Goal: Task Accomplishment & Management: Use online tool/utility

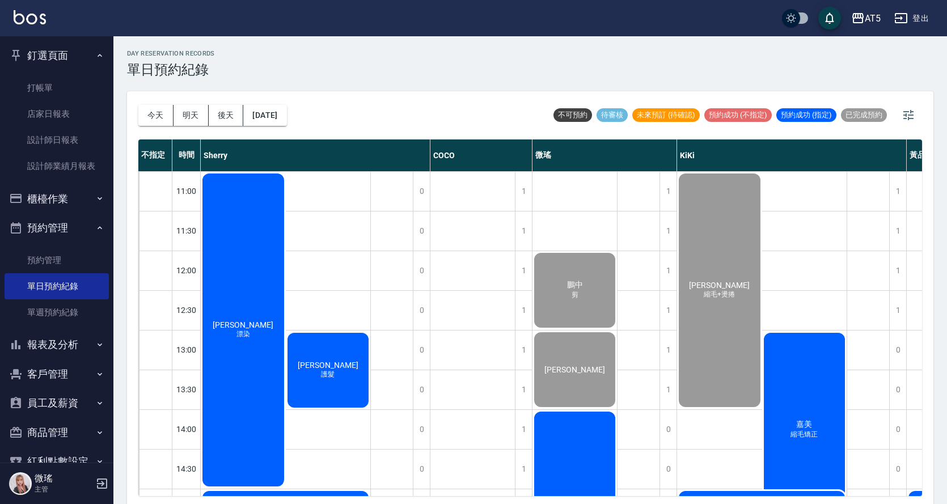
click at [247, 272] on div "[PERSON_NAME] 漂染" at bounding box center [243, 330] width 85 height 316
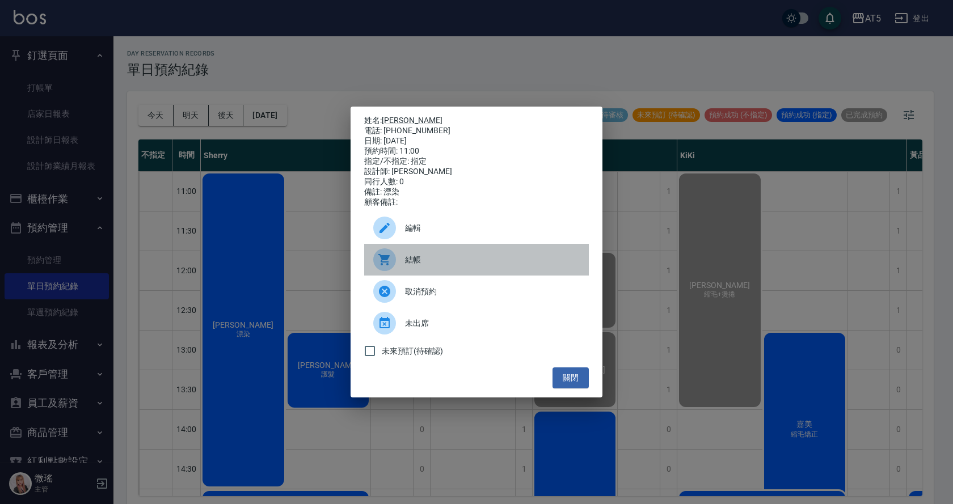
click at [417, 257] on div "結帳" at bounding box center [476, 260] width 225 height 32
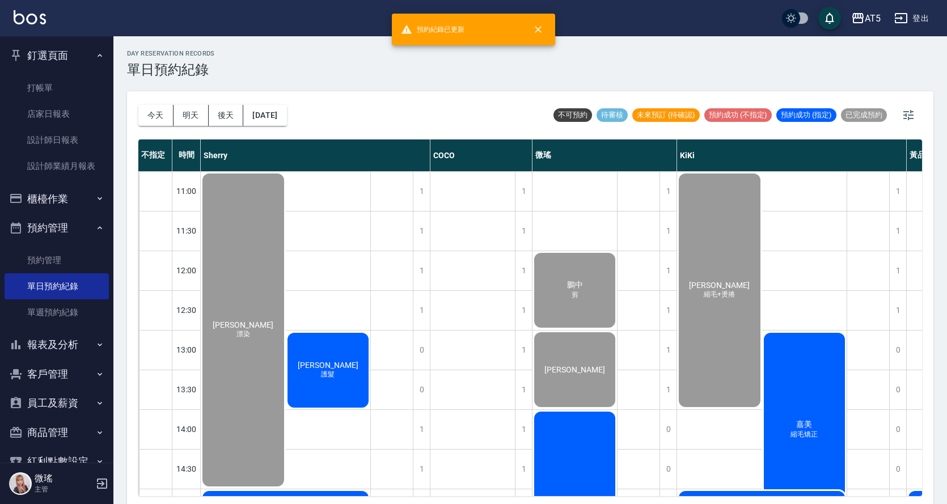
click at [317, 354] on div "林辰瑾 護髮" at bounding box center [328, 370] width 85 height 78
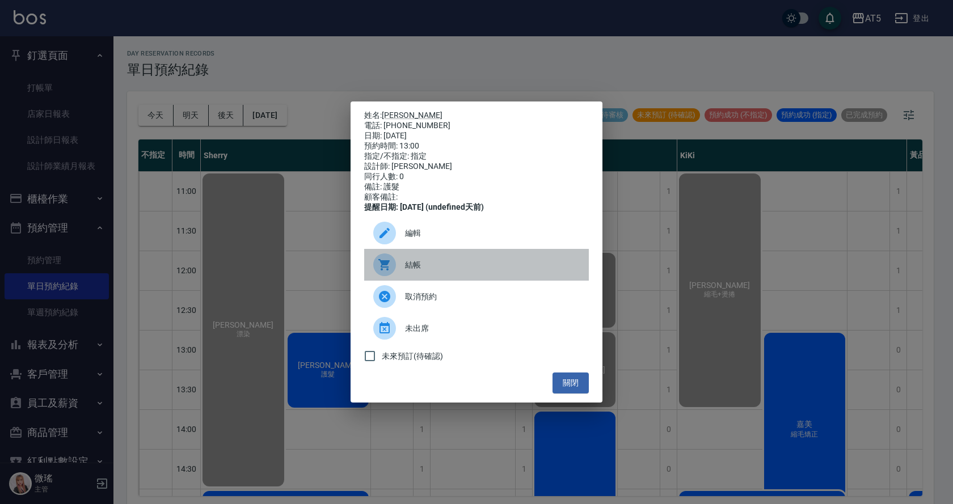
click at [447, 269] on span "結帳" at bounding box center [492, 265] width 175 height 12
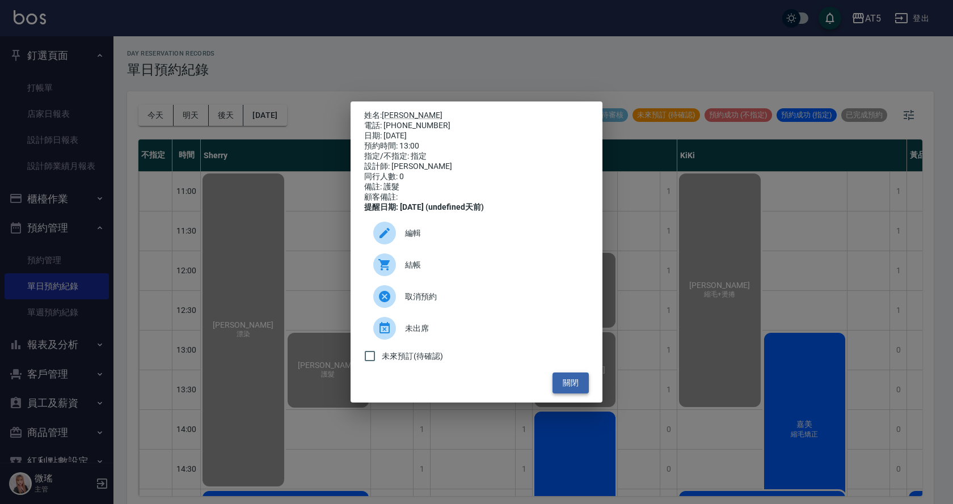
click at [568, 392] on button "關閉" at bounding box center [570, 383] width 36 height 21
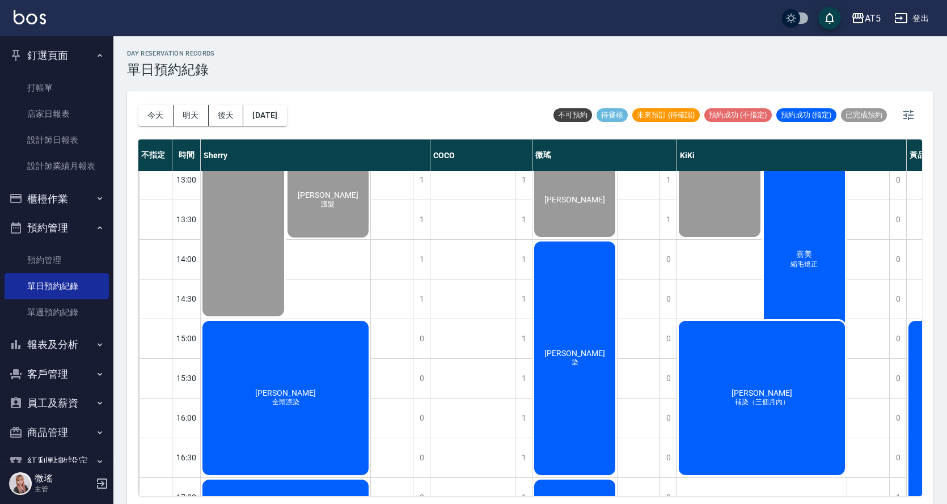
click at [592, 375] on div "詹育如 染" at bounding box center [574, 358] width 84 height 237
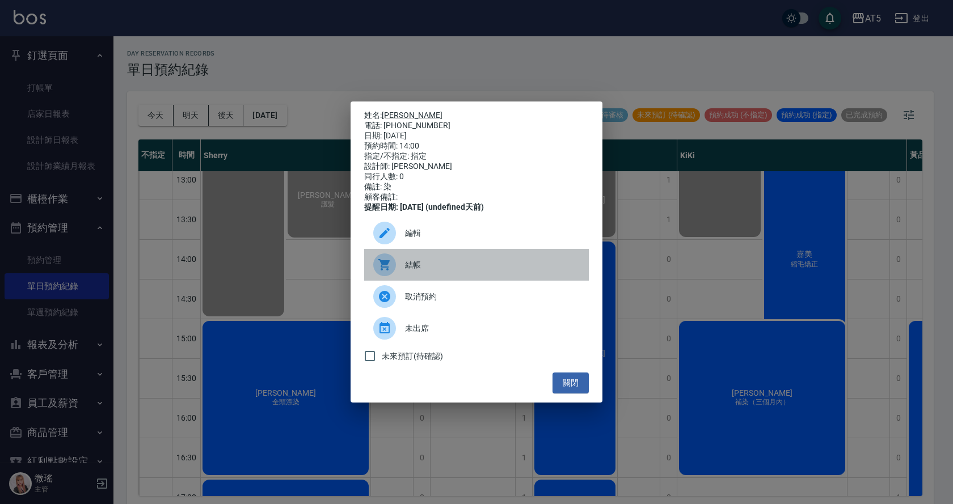
click at [409, 268] on span "結帳" at bounding box center [492, 265] width 175 height 12
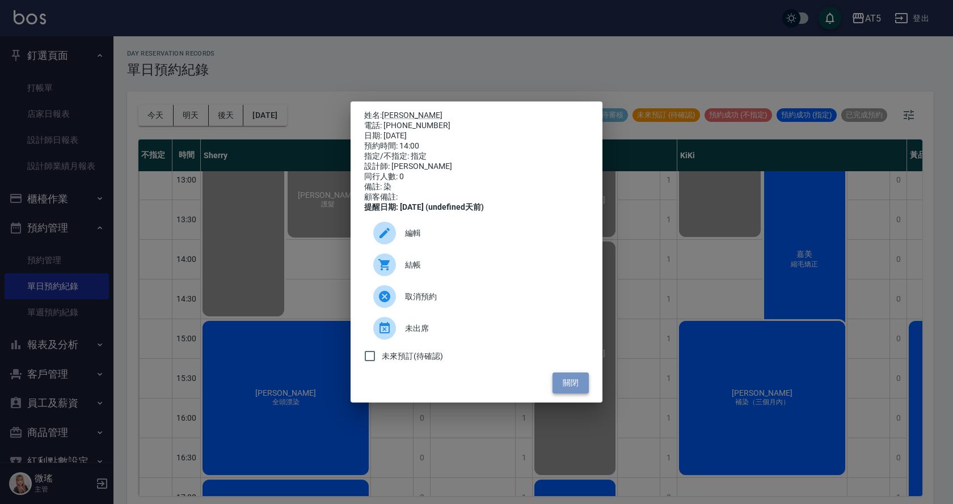
click at [562, 384] on button "關閉" at bounding box center [570, 383] width 36 height 21
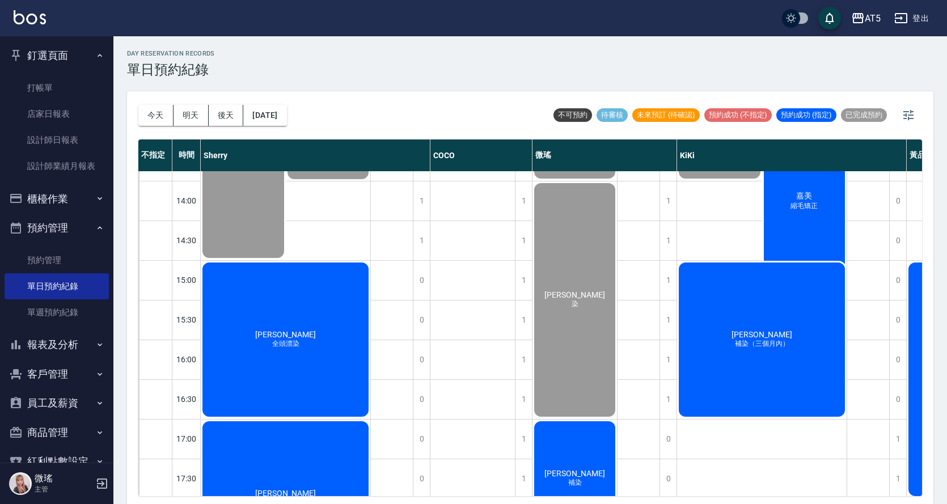
scroll to position [2, 0]
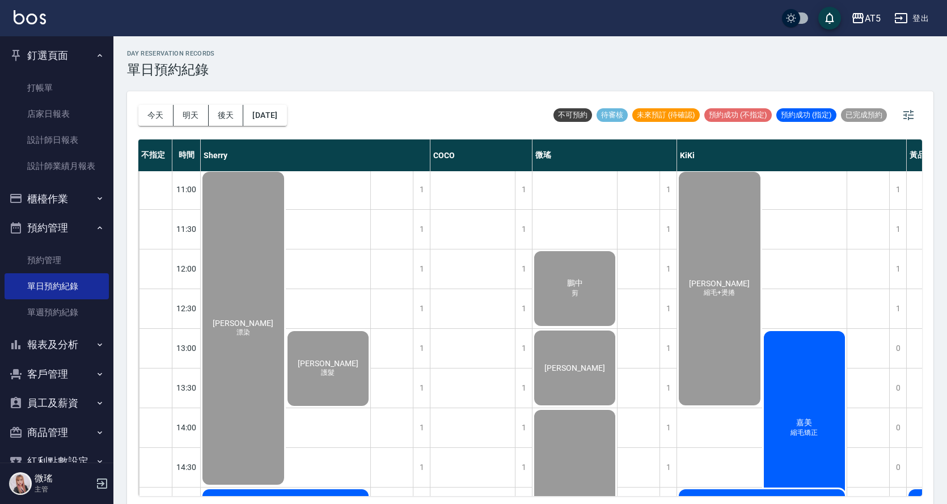
click at [683, 328] on div "熊珮妤 縮毛+燙捲" at bounding box center [719, 288] width 85 height 237
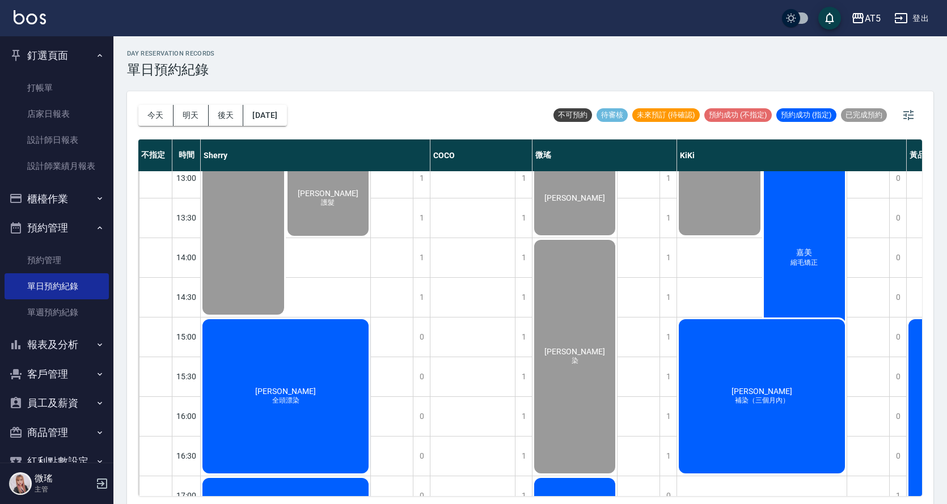
scroll to position [342, 0]
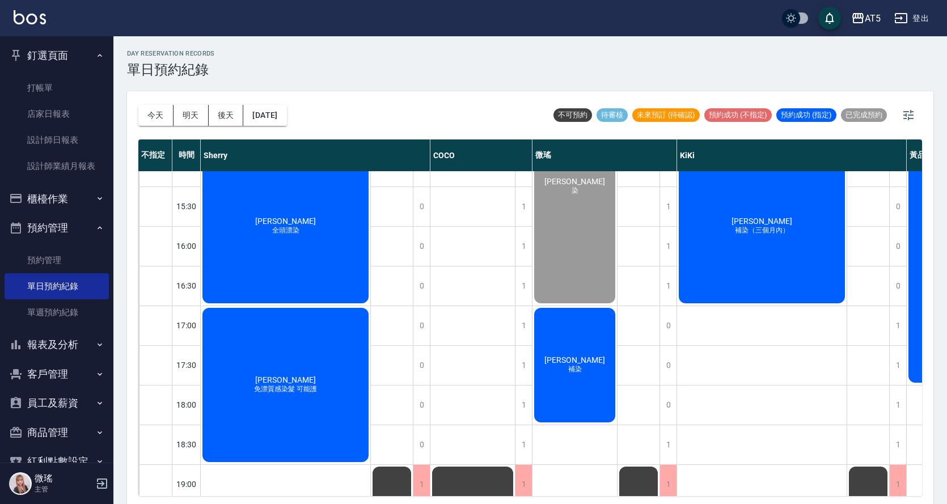
drag, startPoint x: 214, startPoint y: 149, endPoint x: 239, endPoint y: 177, distance: 37.0
click at [239, 177] on div "不指定 時間 Sherry COCO 微瑤 KiKi 黃品旋 11:00 11:30 12:00 12:30 13:00 13:30 14:00 14:30 …" at bounding box center [530, 317] width 784 height 357
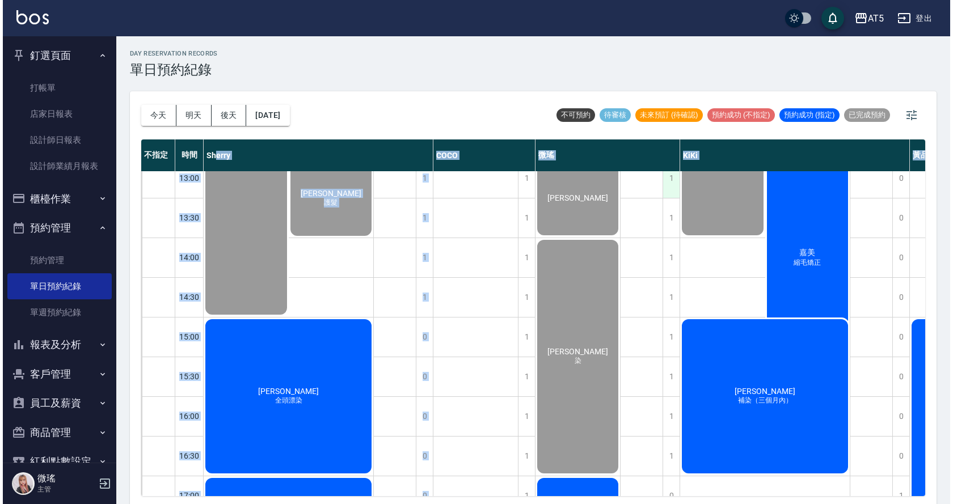
scroll to position [2, 0]
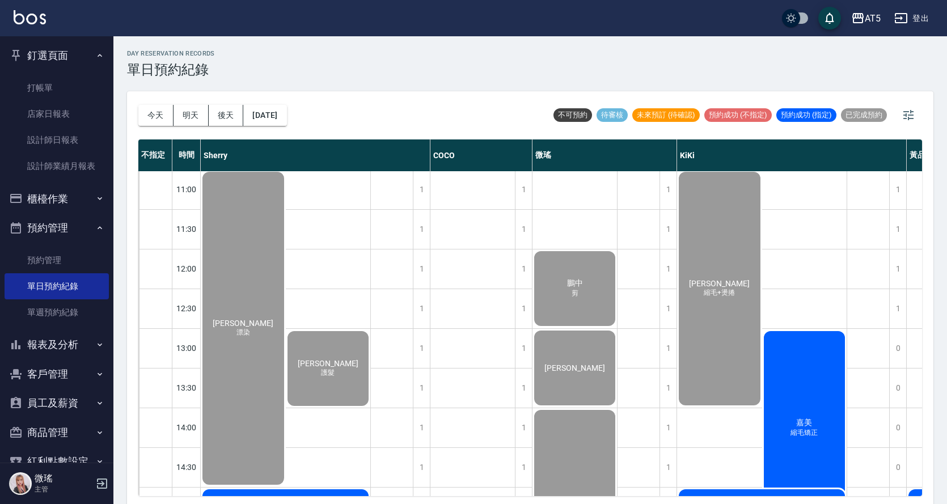
click at [299, 91] on div "day Reservation records 單日預約紀錄 今天 明天 後天 2025/09/20 不可預約 待審核 未來預訂 (待確認) 預約成功 (不指…" at bounding box center [529, 271] width 833 height 471
click at [41, 213] on button "預約管理" at bounding box center [57, 227] width 104 height 29
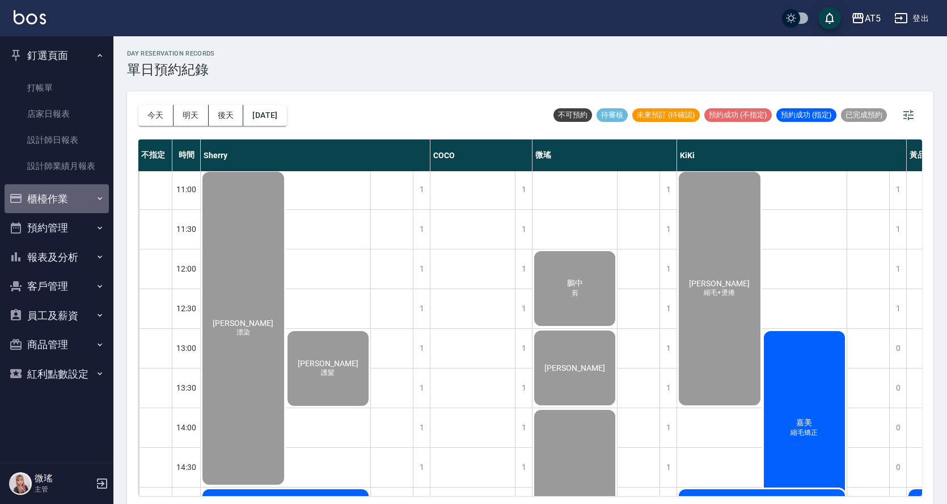
click at [48, 205] on button "櫃檯作業" at bounding box center [57, 198] width 104 height 29
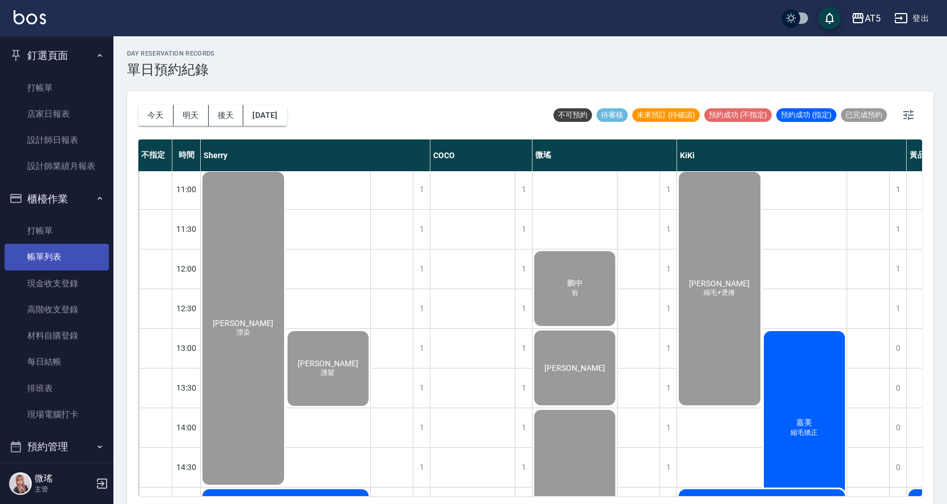
click at [53, 257] on link "帳單列表" at bounding box center [57, 257] width 104 height 26
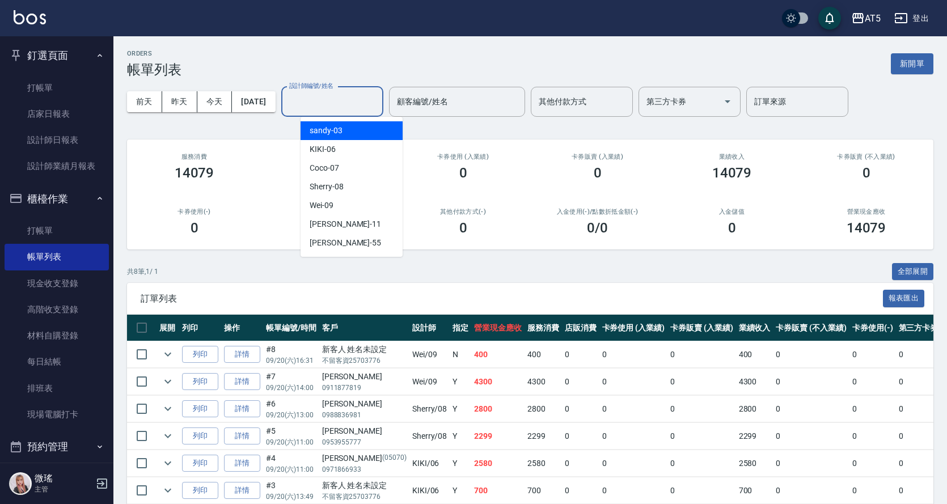
click at [377, 99] on input "設計師編號/姓名" at bounding box center [332, 102] width 92 height 20
click at [364, 141] on div "KIKI -06" at bounding box center [351, 149] width 102 height 19
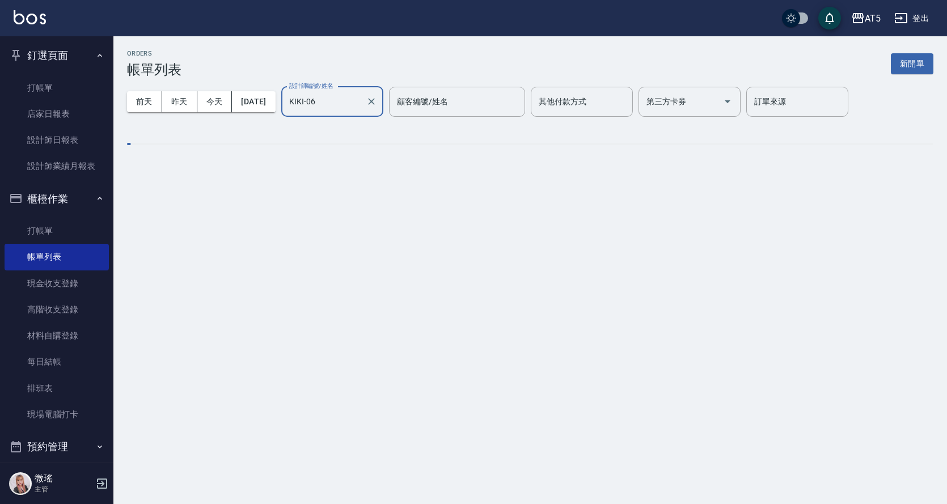
type input "KIKI-06"
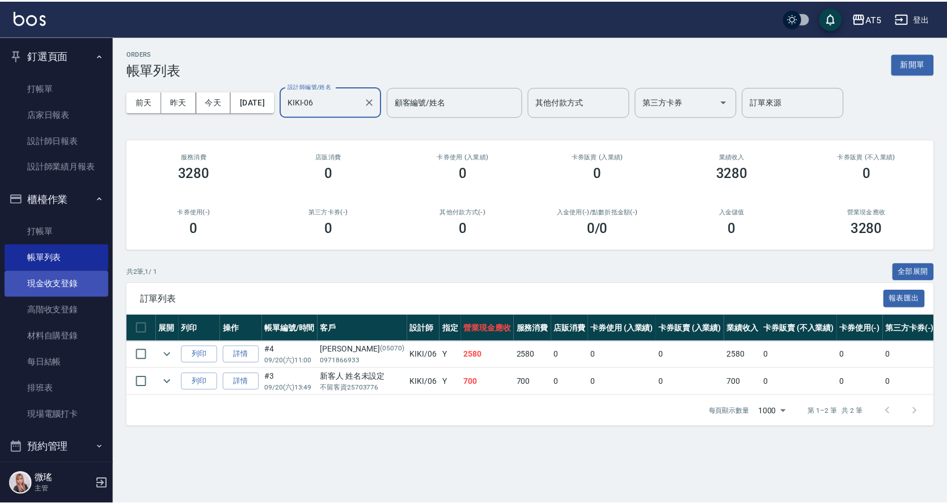
scroll to position [158, 0]
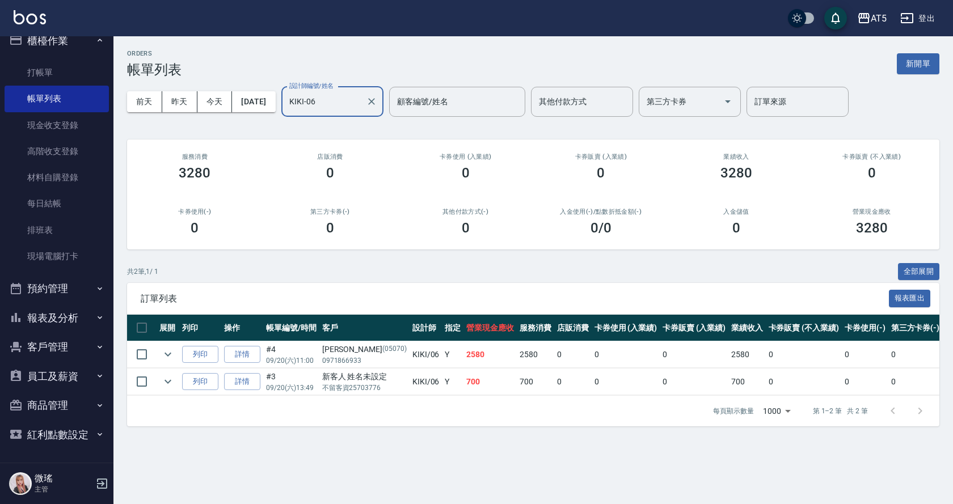
click at [65, 283] on button "預約管理" at bounding box center [57, 288] width 104 height 29
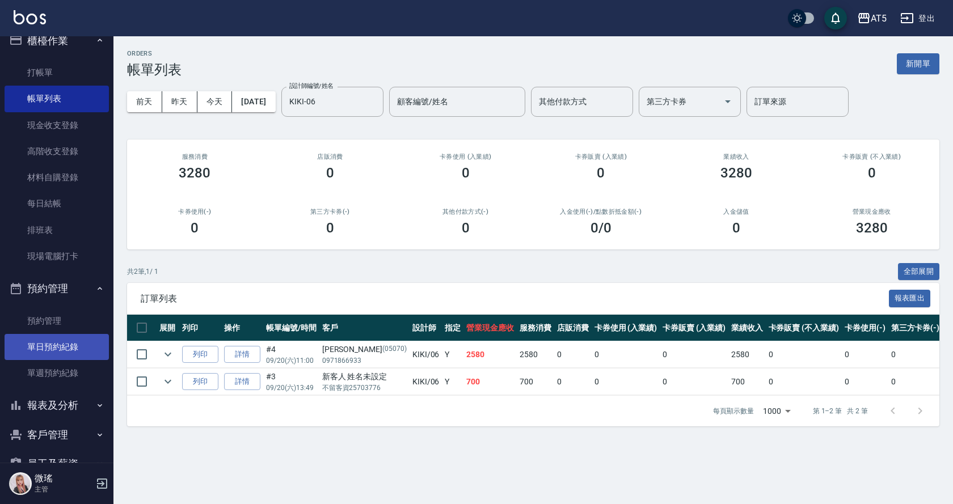
click at [67, 353] on link "單日預約紀錄" at bounding box center [57, 347] width 104 height 26
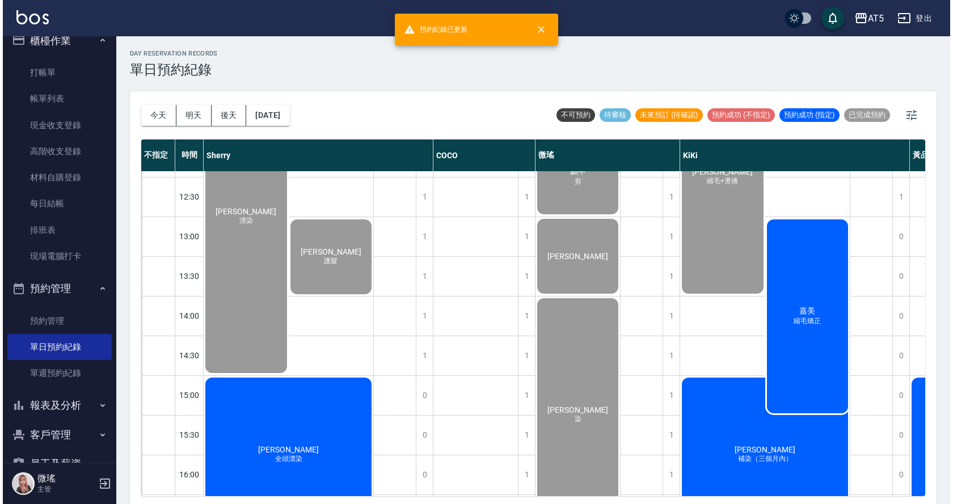
scroll to position [170, 0]
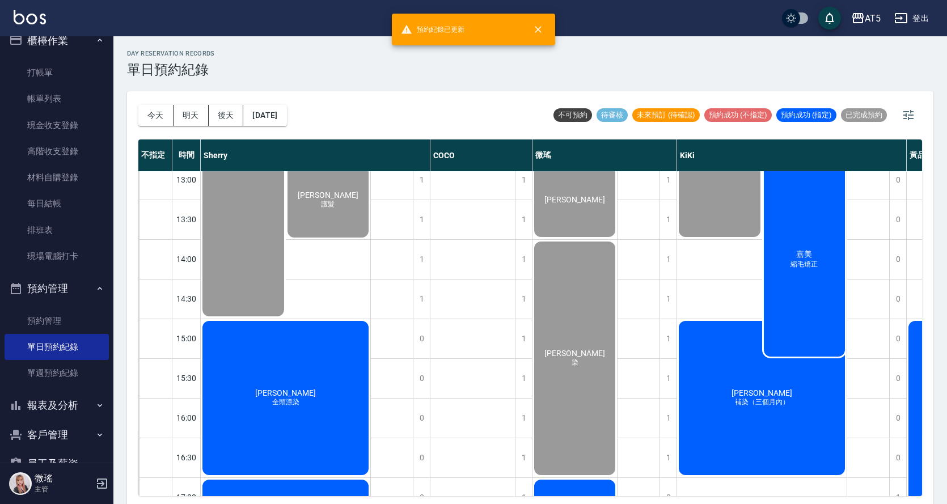
click at [805, 245] on div "嘉美 縮毛矯正" at bounding box center [804, 259] width 85 height 197
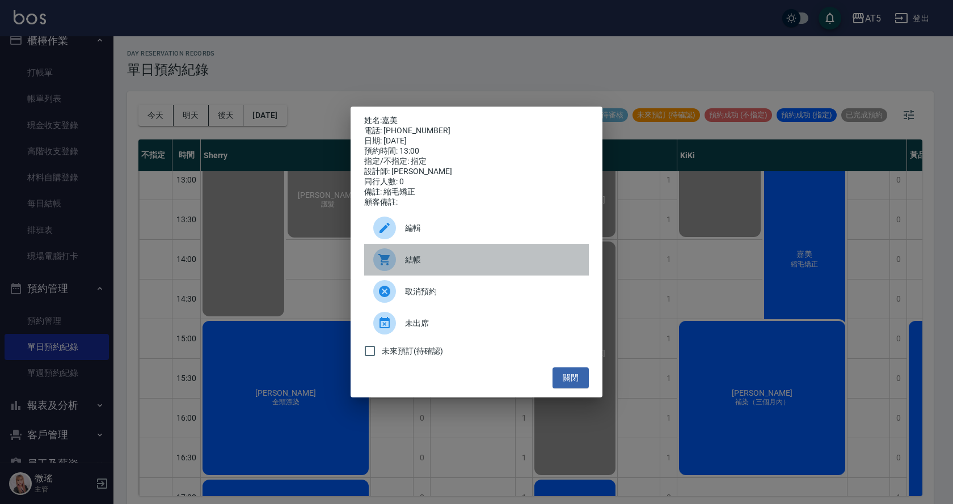
click at [523, 256] on div "結帳" at bounding box center [476, 260] width 225 height 32
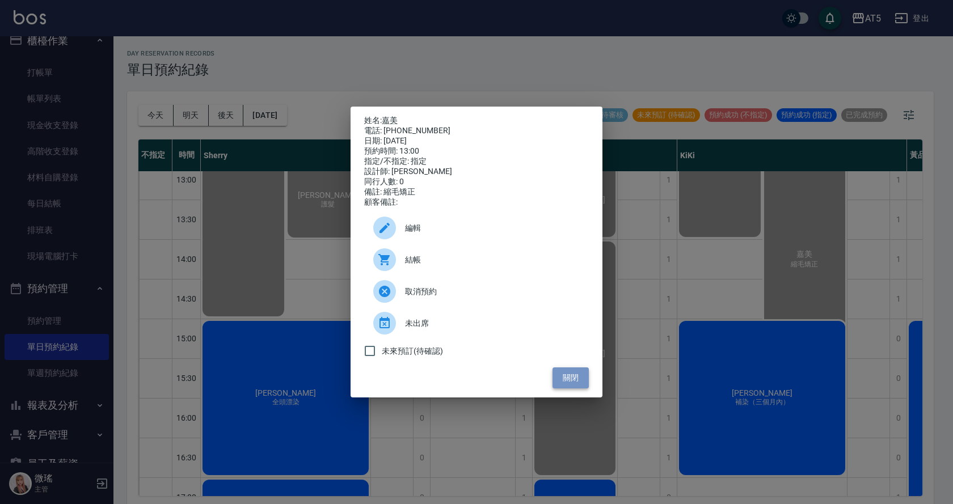
click at [586, 384] on button "關閉" at bounding box center [570, 377] width 36 height 21
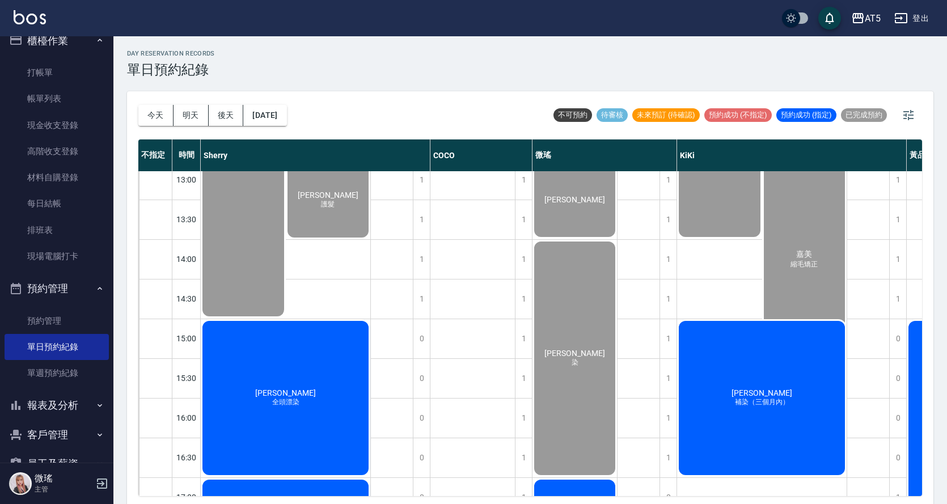
click at [760, 375] on div "蔡小姐 補染（三個月內）" at bounding box center [762, 398] width 170 height 158
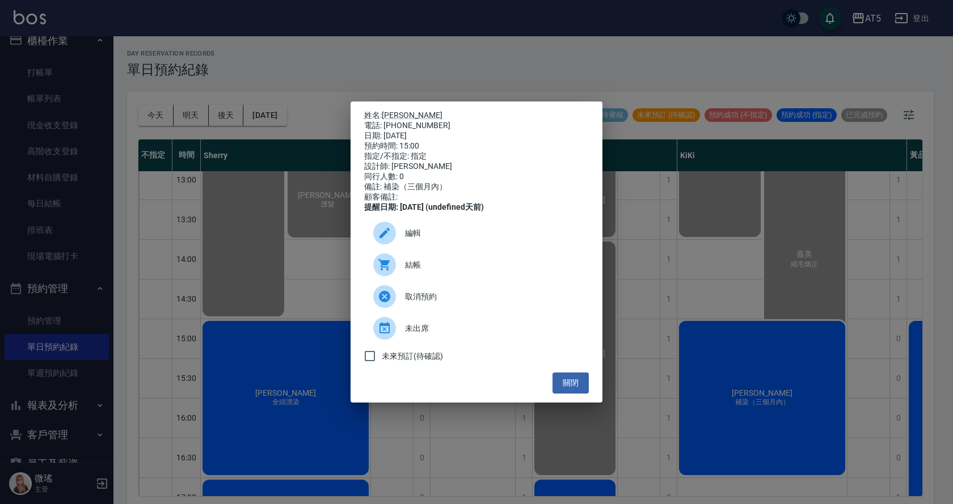
click at [420, 271] on span "結帳" at bounding box center [492, 265] width 175 height 12
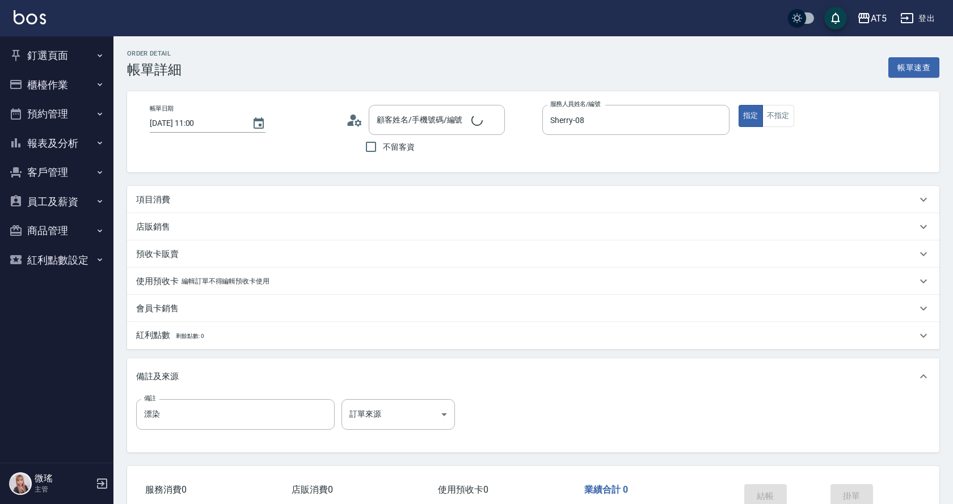
type input "[DATE] 11:00"
type input "Sherry-08"
type input "漂染"
type input "陳宛溱 /0953955777/null"
click at [355, 122] on icon at bounding box center [356, 122] width 7 height 7
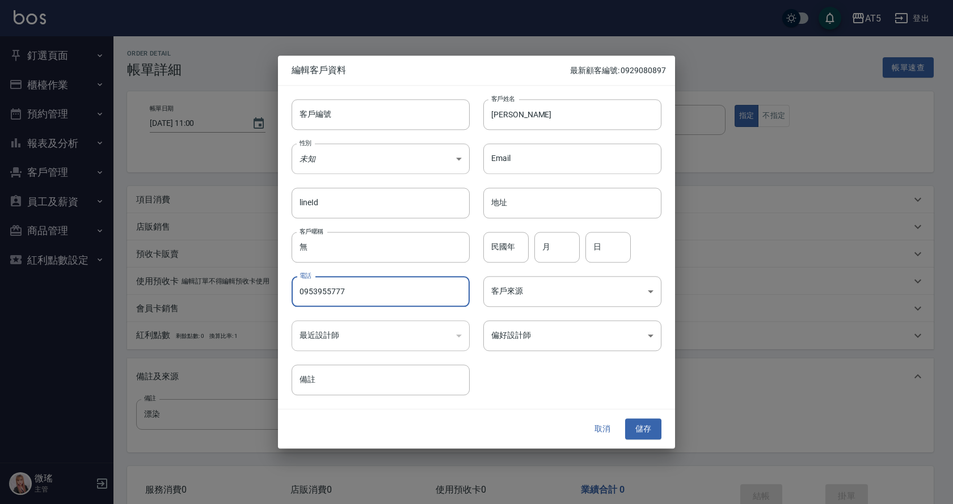
drag, startPoint x: 436, startPoint y: 294, endPoint x: 116, endPoint y: 327, distance: 322.0
click at [116, 327] on div "編輯客戶資料 最新顧客編號: 0929080897 客戶編號 客戶編號 客戶姓名 陳宛溱 客戶姓名 性別 未知 UNKNOWN 性別 Email Email …" at bounding box center [476, 252] width 953 height 504
click at [591, 422] on button "取消" at bounding box center [602, 429] width 36 height 21
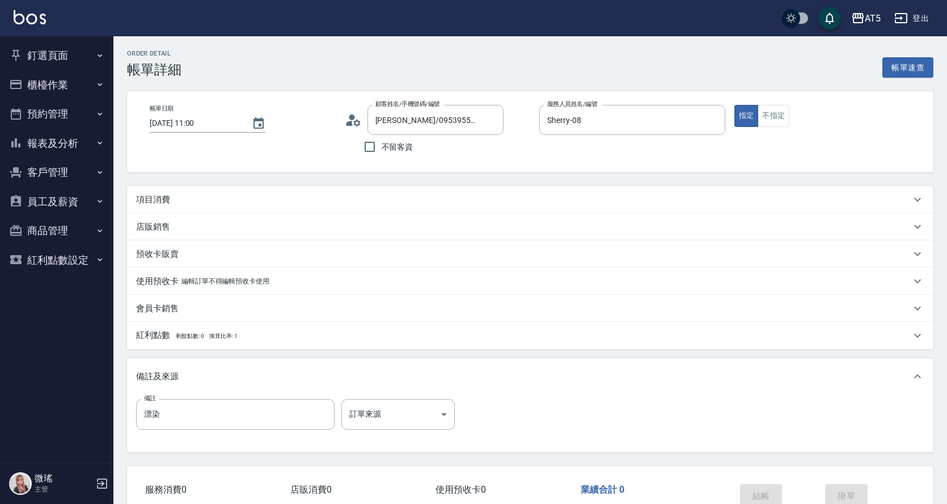
click at [346, 200] on div "項目消費" at bounding box center [523, 200] width 774 height 12
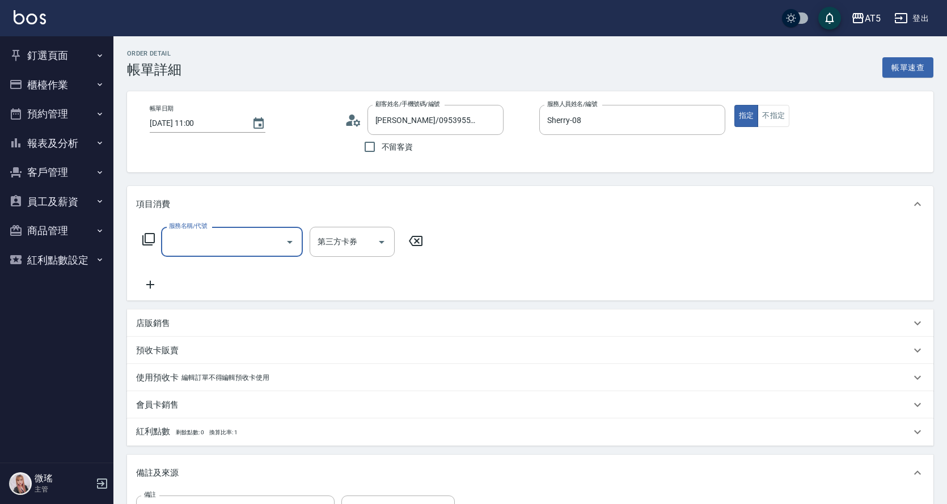
click at [188, 239] on input "服務名稱/代號" at bounding box center [223, 242] width 115 height 20
type input "501"
type input "100"
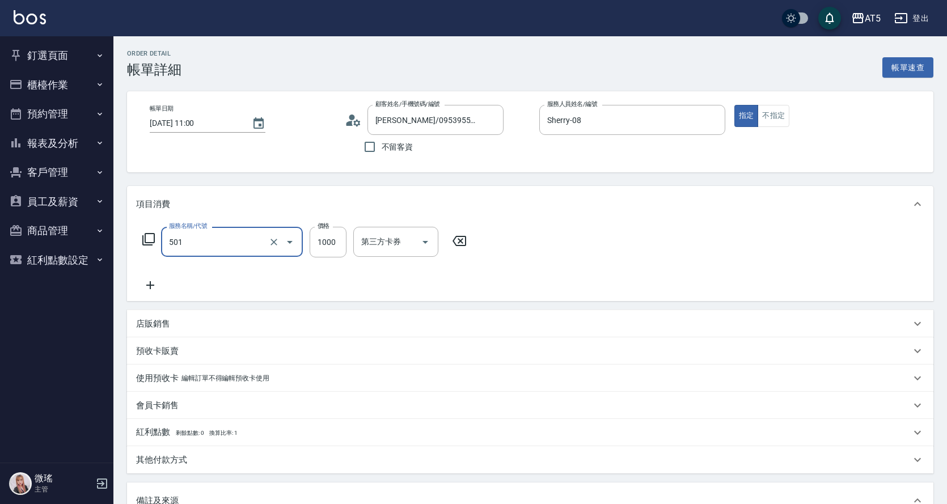
type input "染髮(501)"
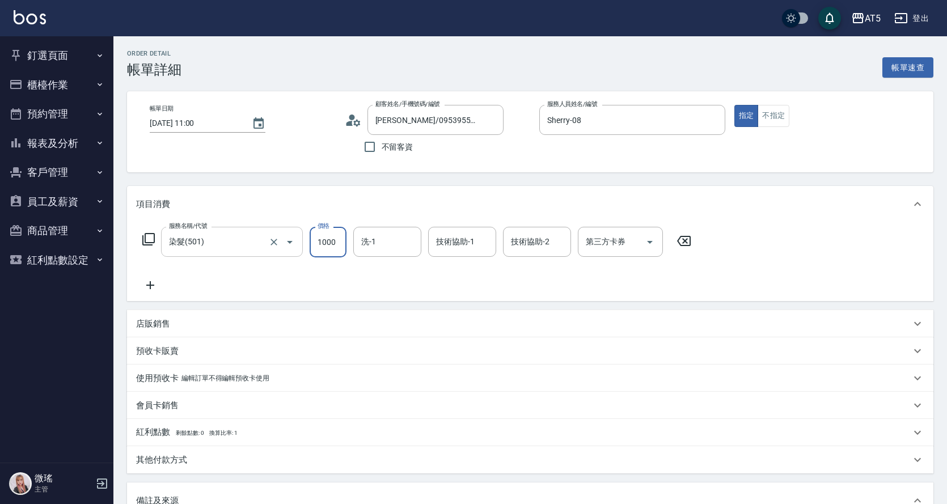
type input "2"
type input "0"
type input "229"
type input "20"
type input "2299"
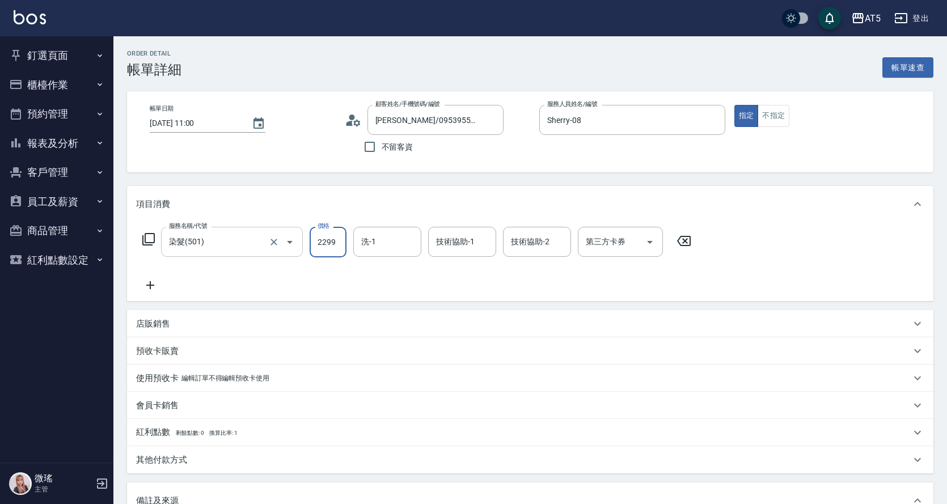
type input "220"
type input "2299"
type input "葵葵-11"
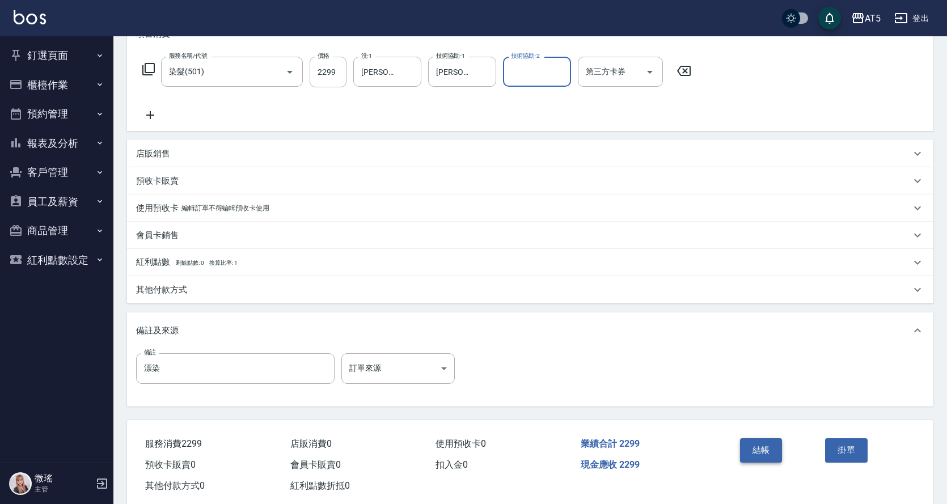
click at [764, 442] on button "結帳" at bounding box center [761, 450] width 43 height 24
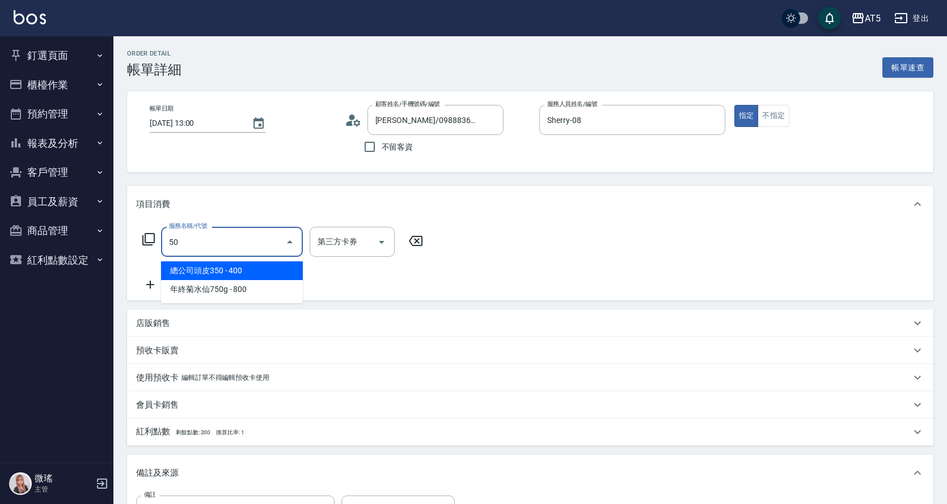
type input "501"
type input "100"
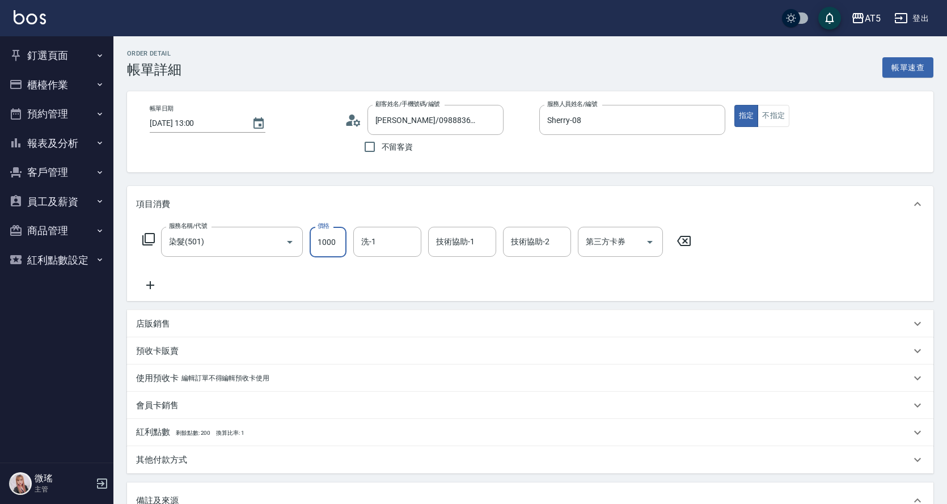
click at [204, 247] on input "染髮(501)" at bounding box center [216, 242] width 100 height 20
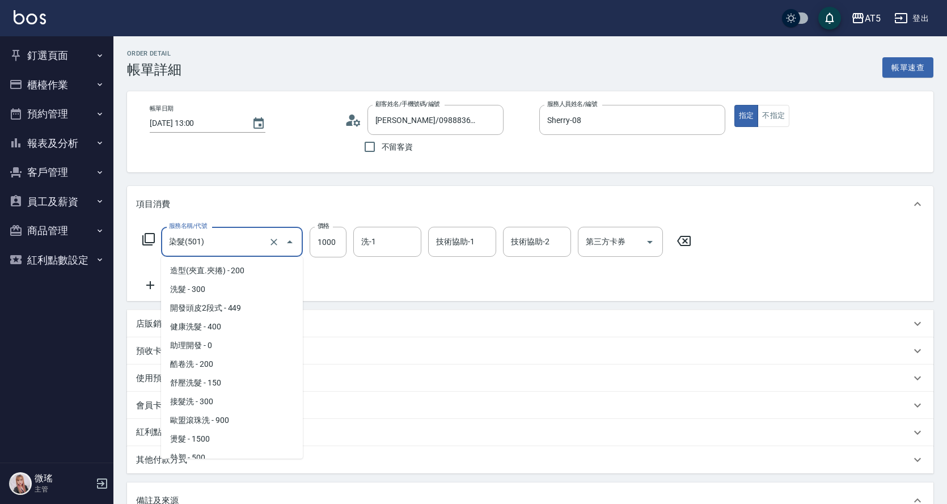
scroll to position [121, 0]
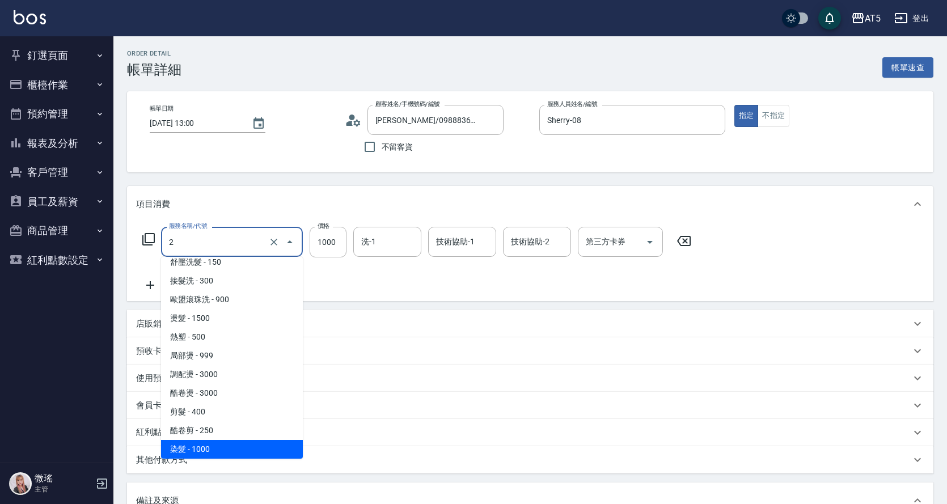
type input "20"
type input "0"
type input "201"
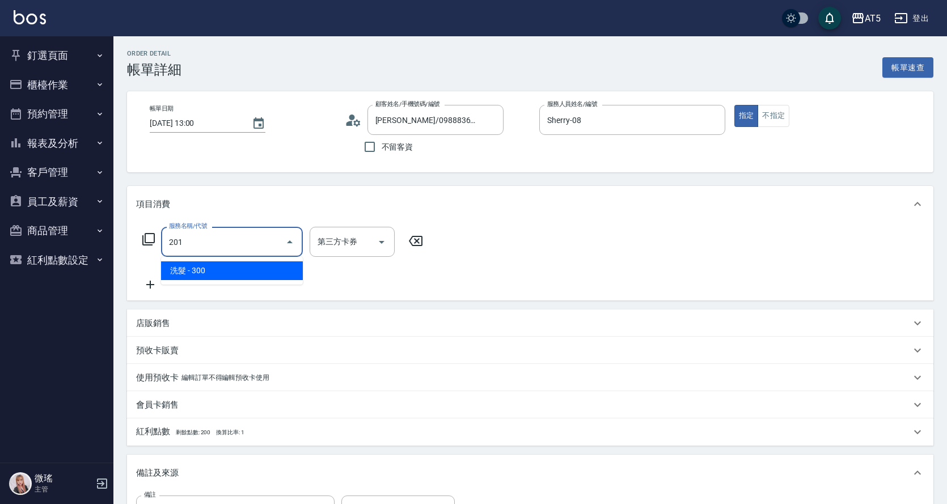
scroll to position [0, 0]
type input "30"
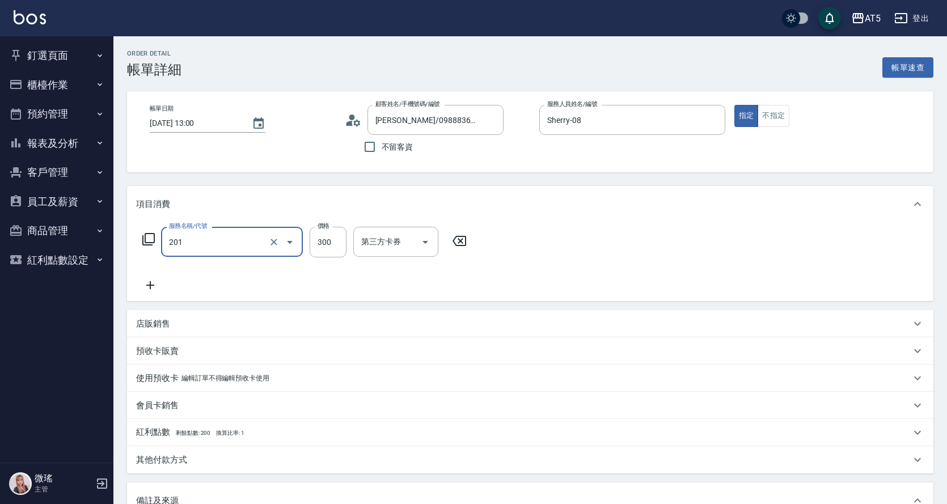
type input "洗髮(201)"
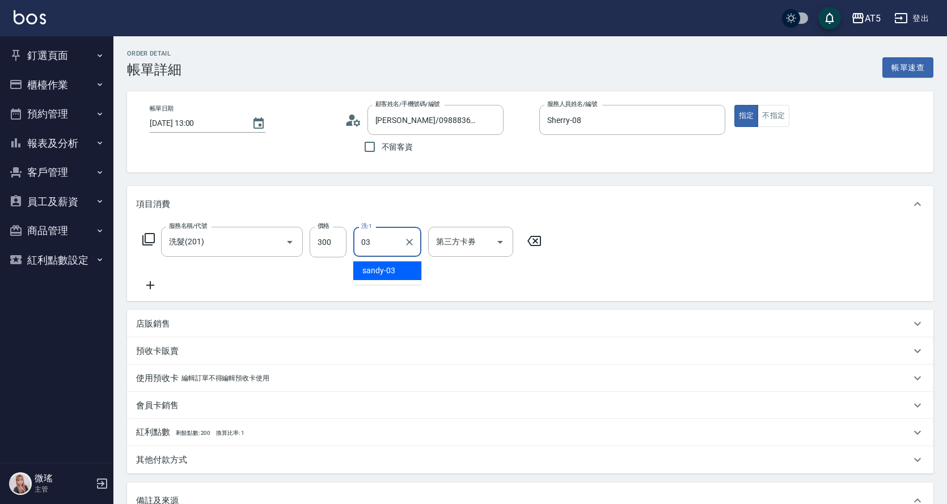
type input "sandy-03"
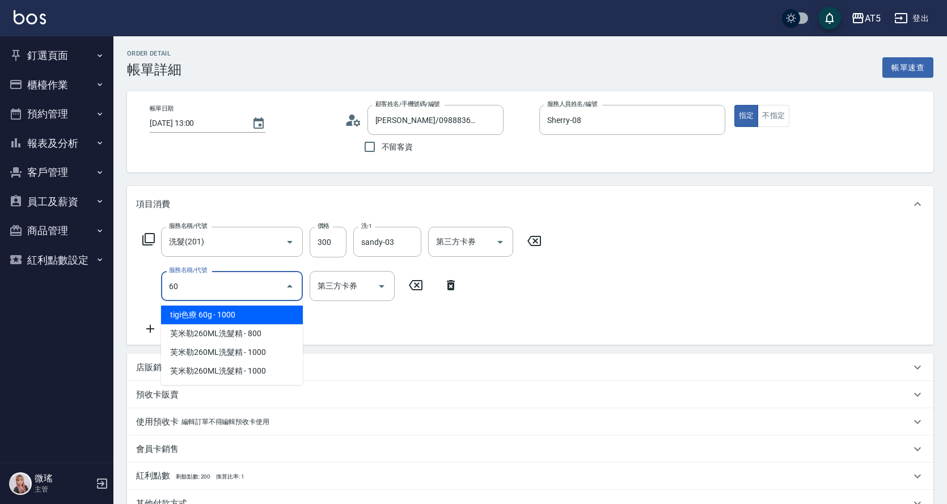
type input "601"
type input "60"
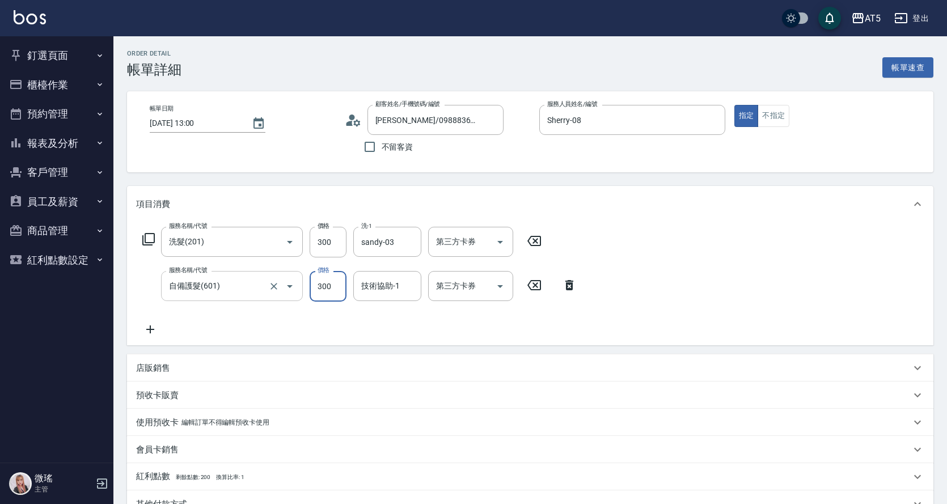
click at [210, 277] on input "自備護髮(601)" at bounding box center [216, 286] width 100 height 20
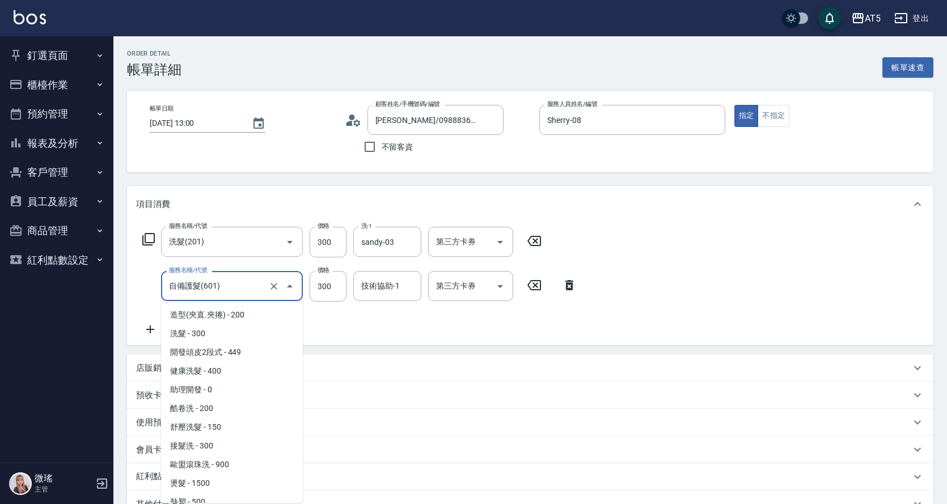
scroll to position [270, 0]
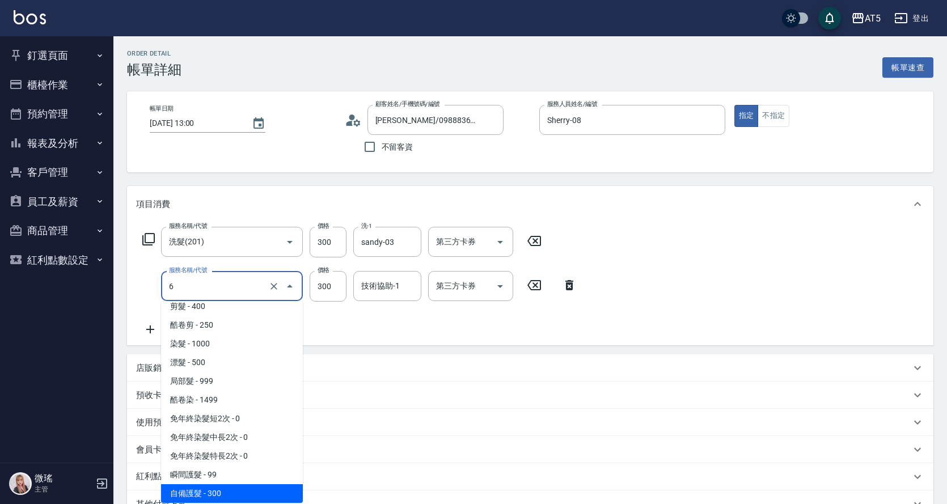
type input "60"
type input "30"
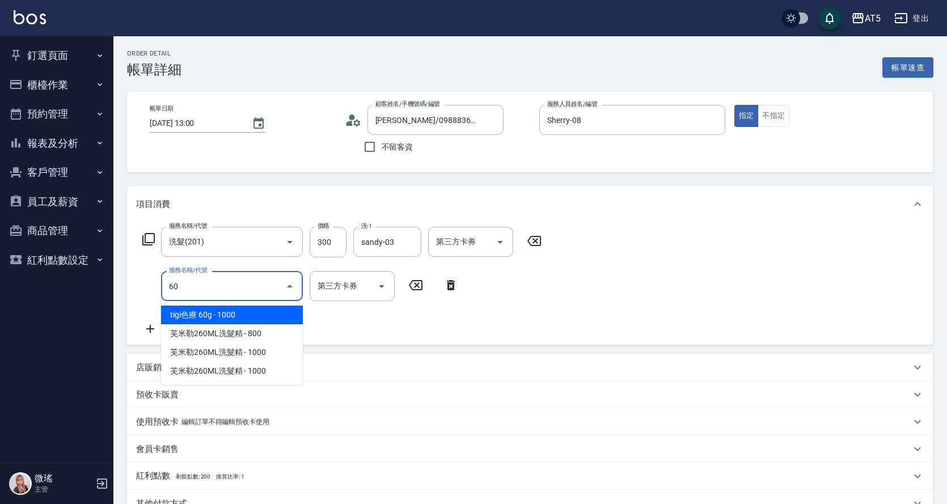
type input "602"
type input "130"
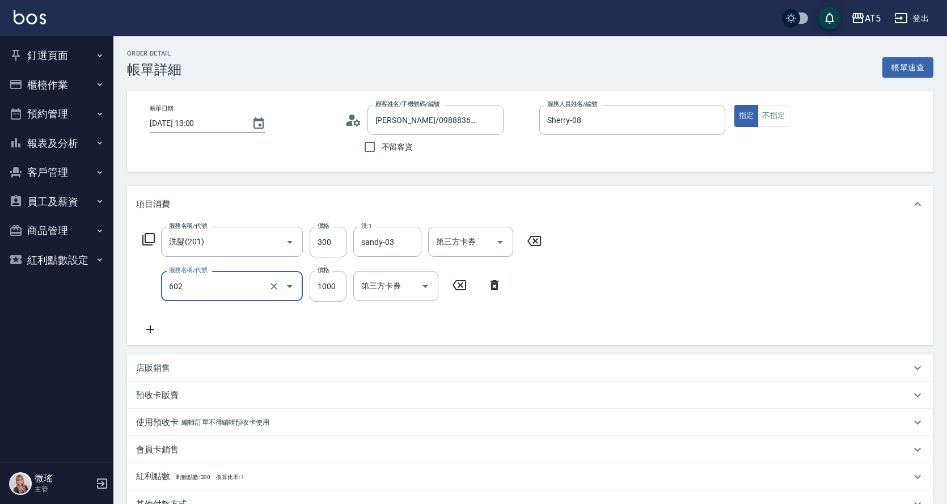
type input "自備鉑金(602)"
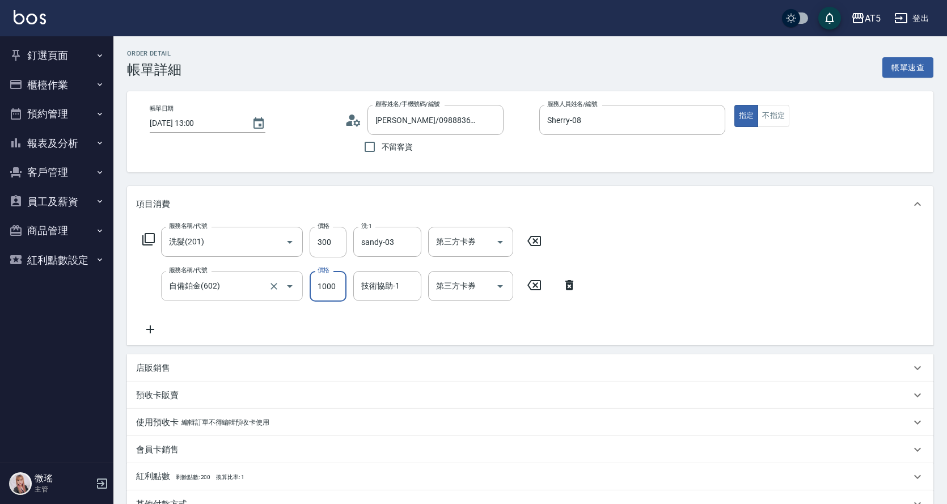
type input "30"
type input "250"
type input "50"
type input "2500"
type input "280"
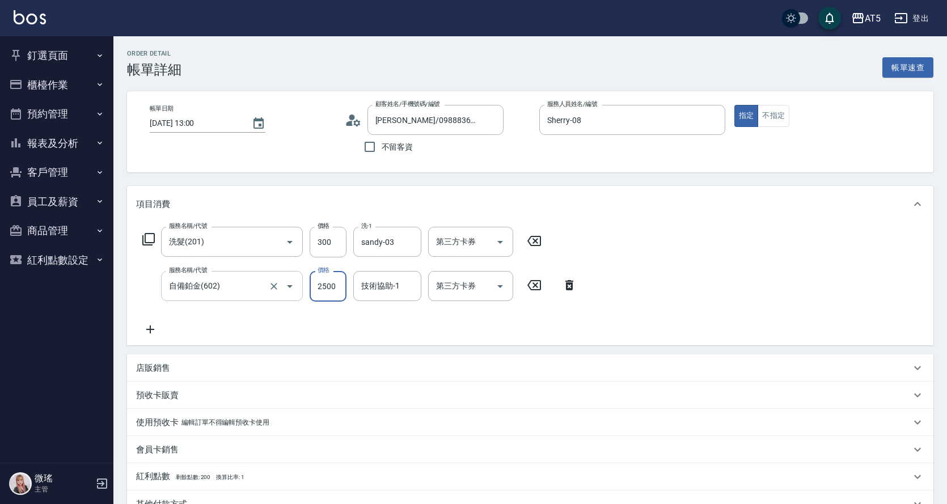
type input "2500"
type input "sandy-03"
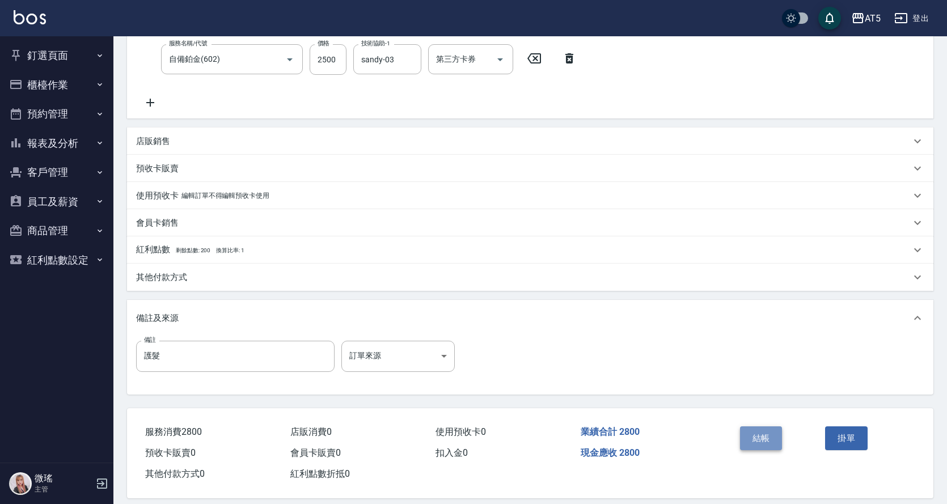
click at [769, 441] on button "結帳" at bounding box center [761, 438] width 43 height 24
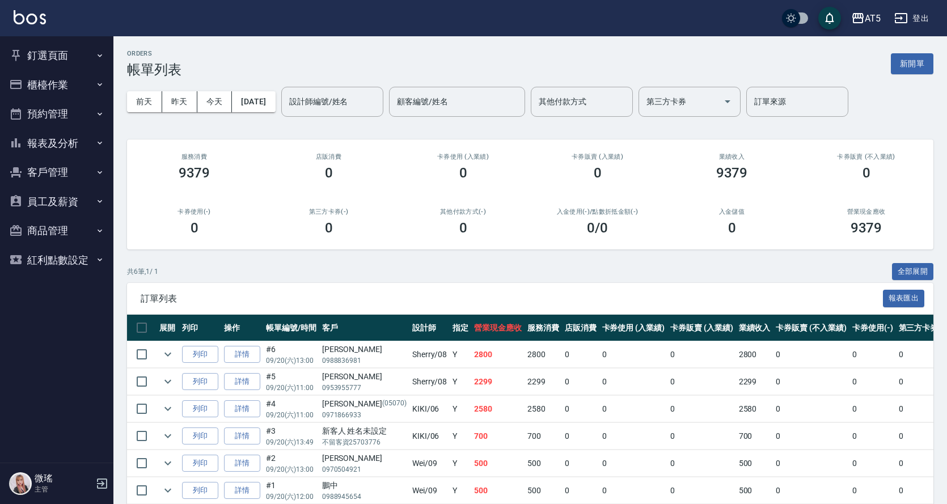
scroll to position [53, 0]
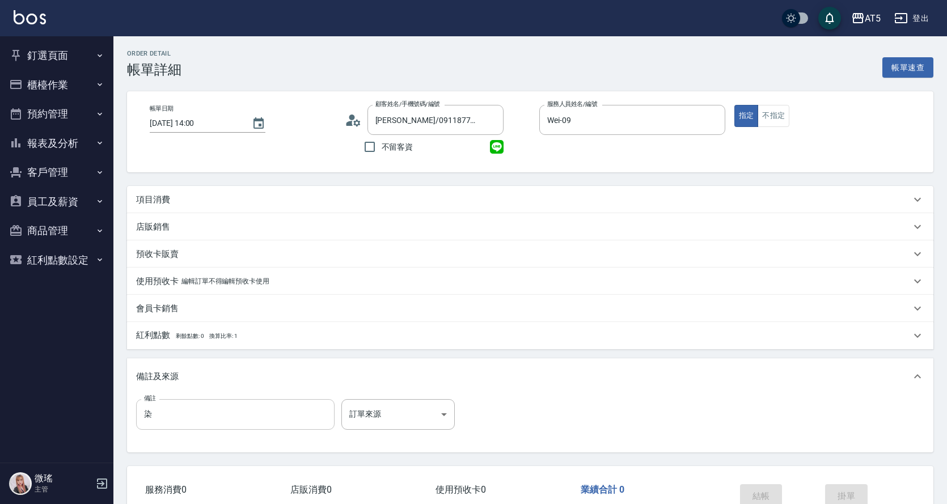
click at [150, 417] on input "染" at bounding box center [235, 414] width 198 height 31
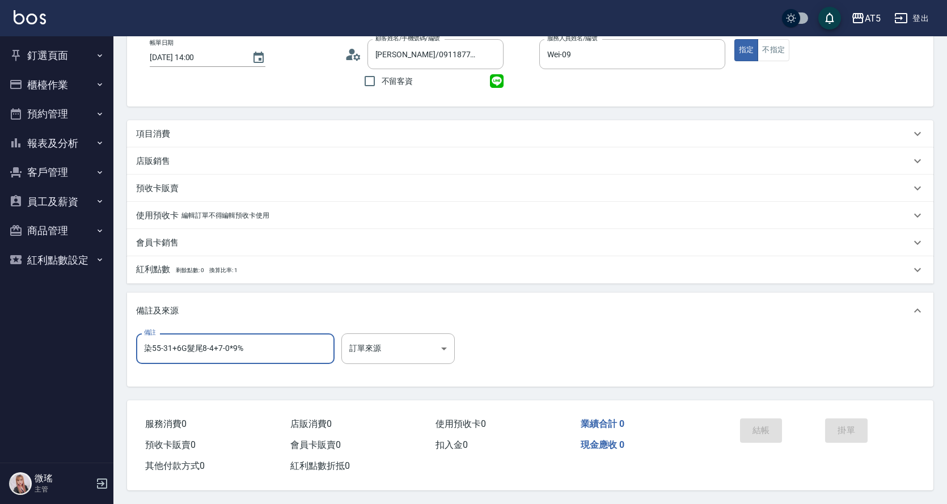
scroll to position [14, 0]
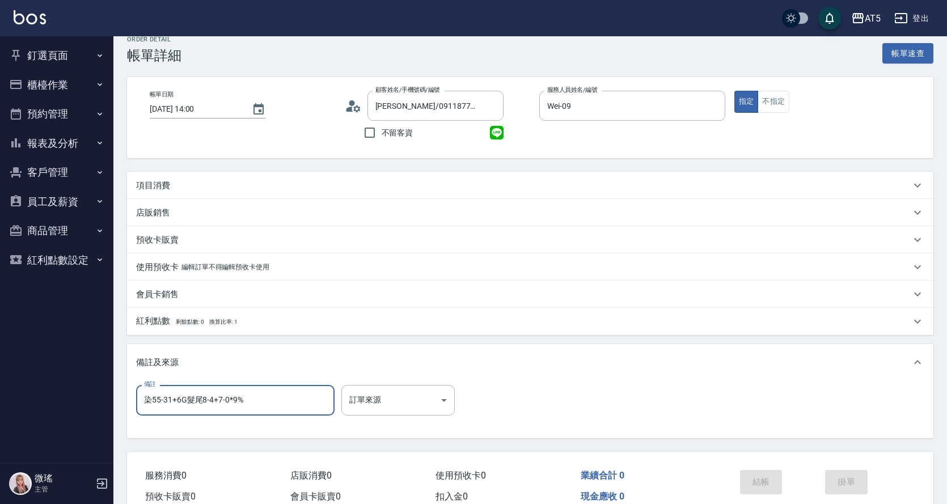
type input "染55-31+6G髮尾8-4+7-0*9%"
click at [156, 183] on p "項目消費" at bounding box center [153, 186] width 34 height 12
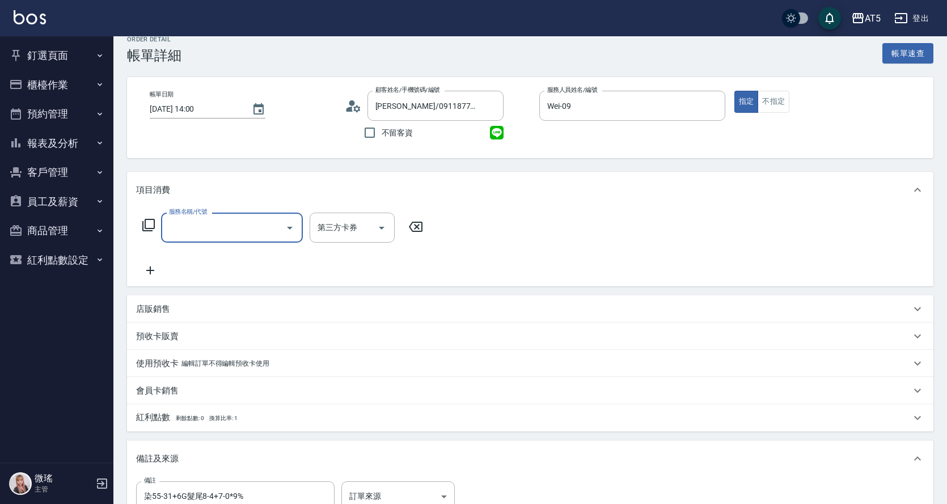
scroll to position [0, 0]
click at [198, 234] on div "服務名稱/代號" at bounding box center [232, 228] width 142 height 30
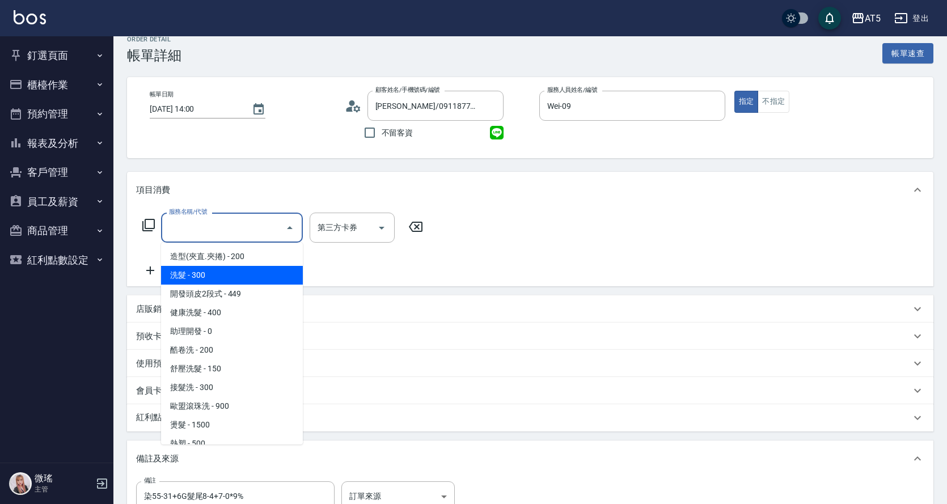
click at [196, 270] on span "洗髮 - 300" at bounding box center [232, 275] width 142 height 19
type input "洗髮(201)"
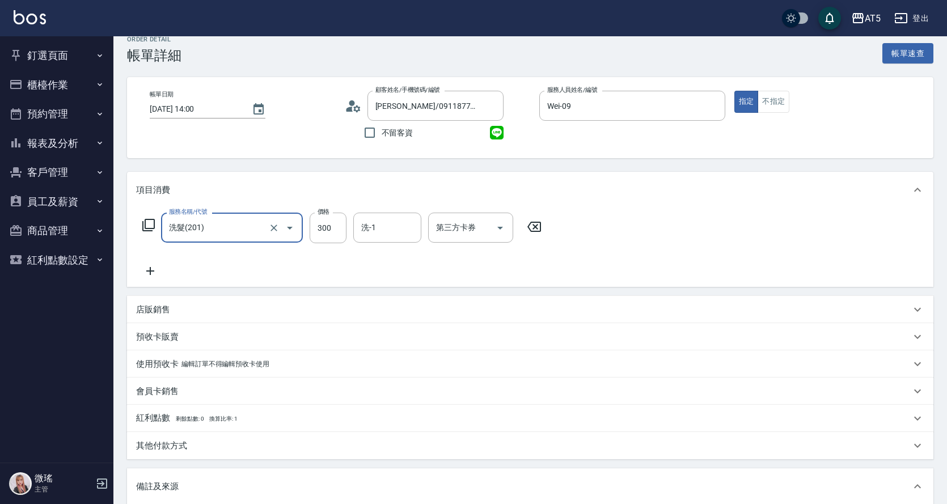
click at [150, 268] on icon at bounding box center [150, 271] width 8 height 8
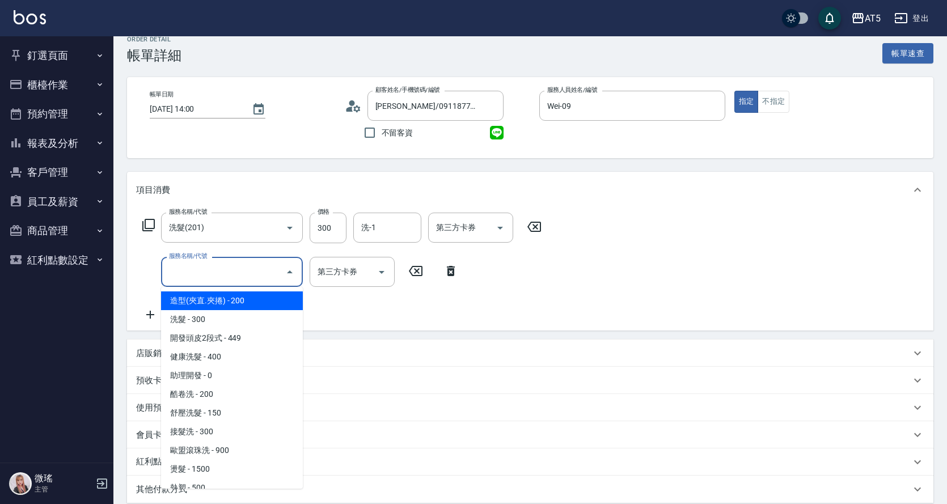
click at [168, 270] on input "服務名稱/代號" at bounding box center [223, 272] width 115 height 20
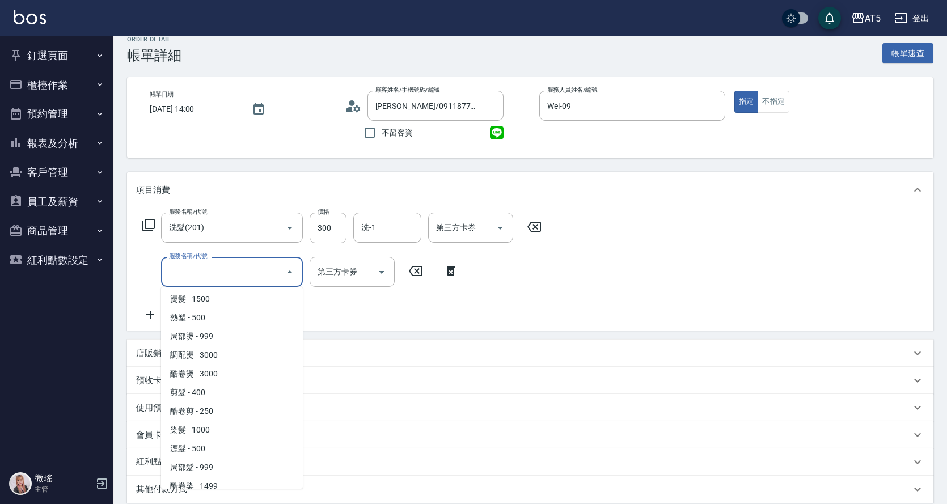
scroll to position [227, 0]
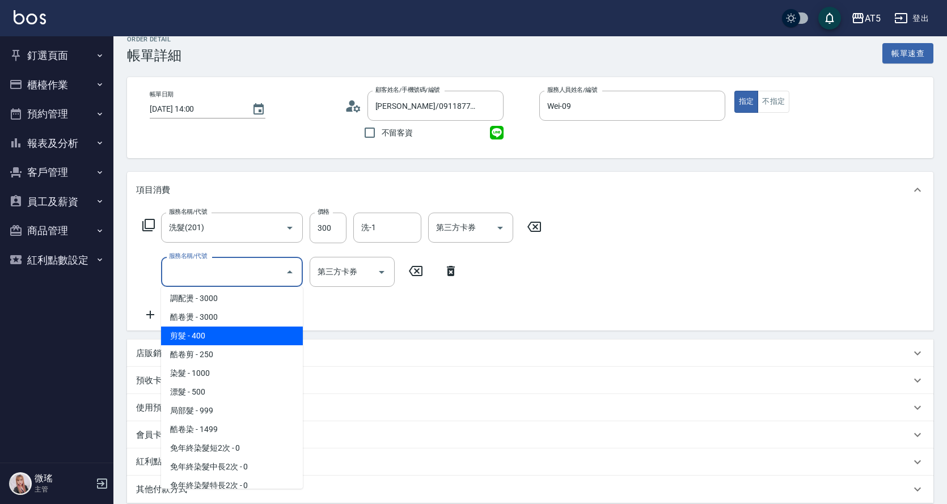
click at [232, 338] on span "剪髮 - 400" at bounding box center [232, 336] width 142 height 19
type input "70"
type input "剪髮(401)"
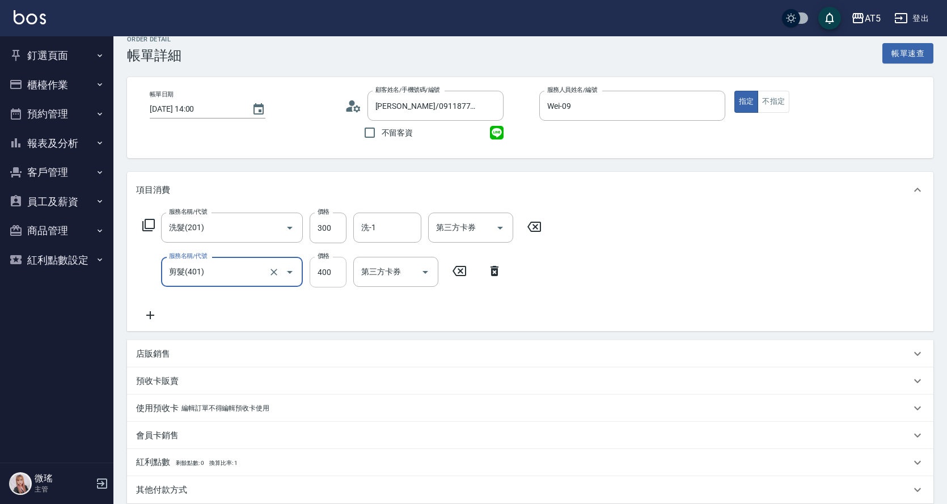
click at [334, 266] on input "400" at bounding box center [328, 272] width 37 height 31
type input "5"
type input "30"
type input "500"
type input "80"
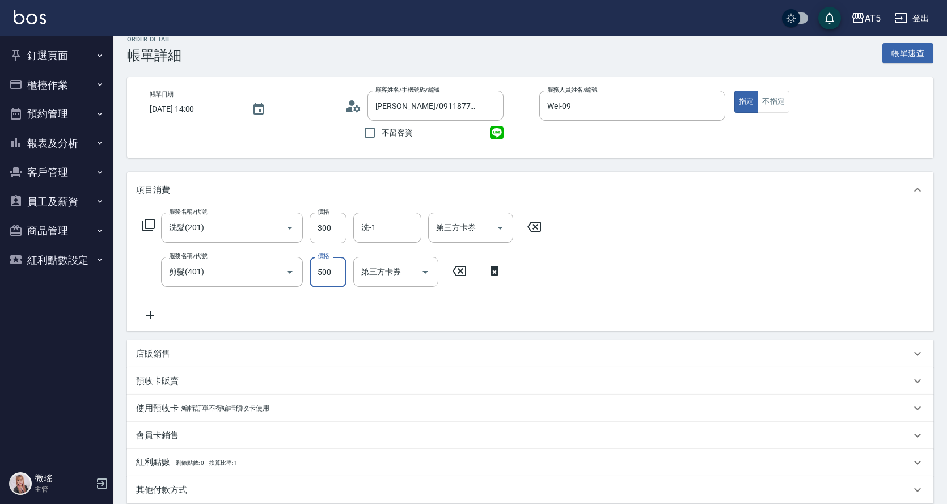
type input "500"
click at [149, 313] on icon at bounding box center [150, 315] width 28 height 14
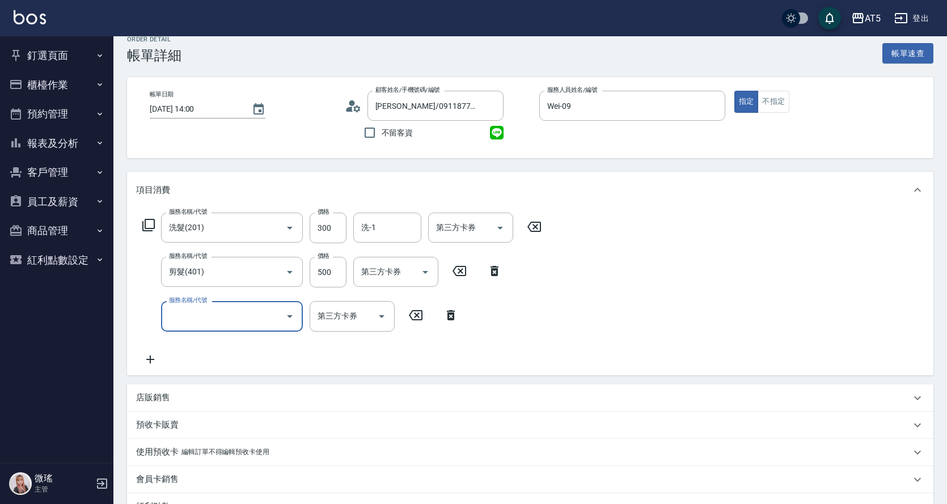
click at [187, 307] on input "服務名稱/代號" at bounding box center [223, 316] width 115 height 20
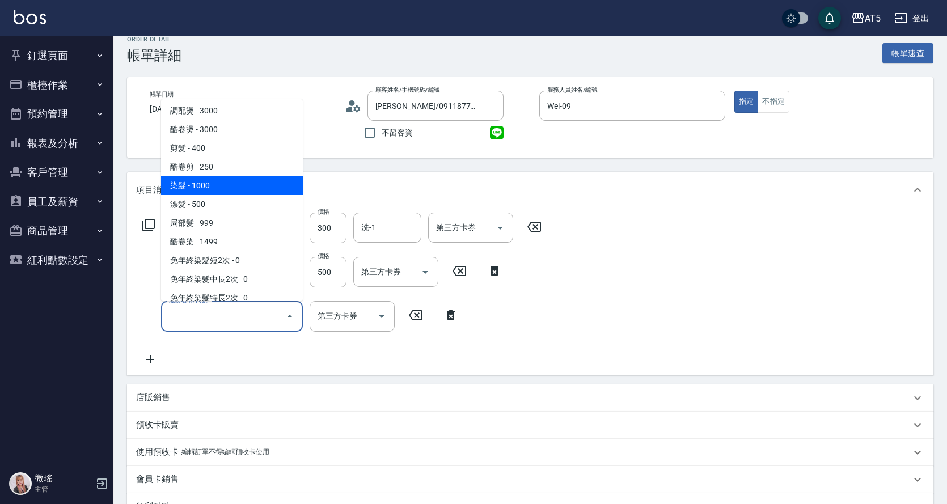
click at [215, 185] on span "染髮 - 1000" at bounding box center [232, 185] width 142 height 19
type input "180"
type input "染髮(501)"
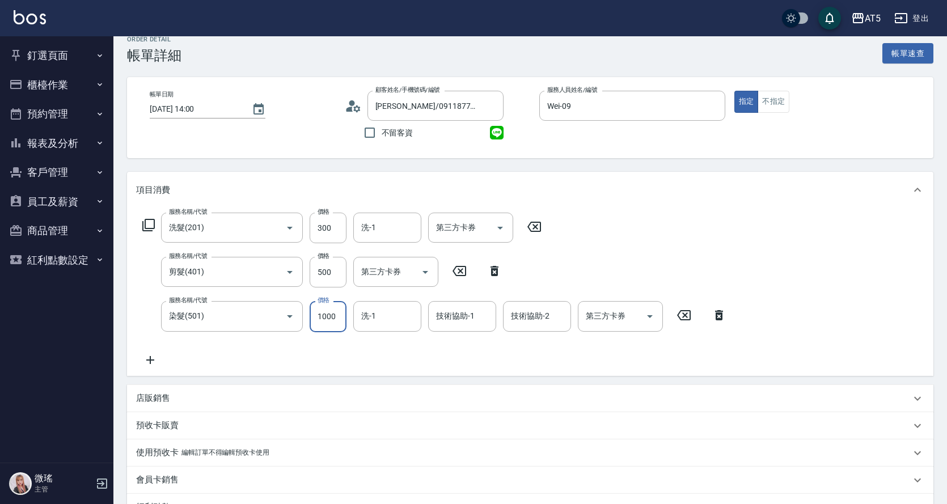
click at [328, 318] on input "1000" at bounding box center [328, 316] width 37 height 31
type input "80"
type input "250"
type input "100"
type input "2500"
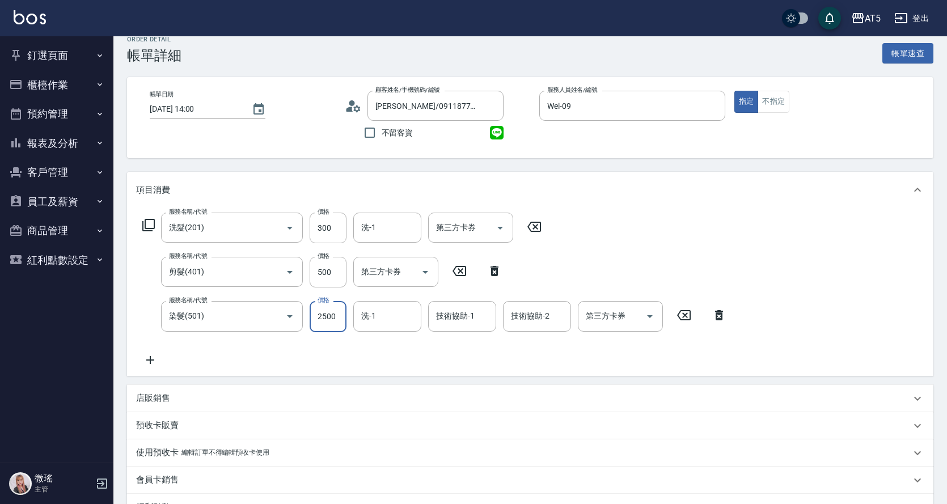
type input "330"
click at [313, 323] on input "2500" at bounding box center [328, 316] width 37 height 31
type input "2500"
drag, startPoint x: 163, startPoint y: 366, endPoint x: 158, endPoint y: 360, distance: 7.6
click at [158, 360] on icon at bounding box center [150, 360] width 28 height 14
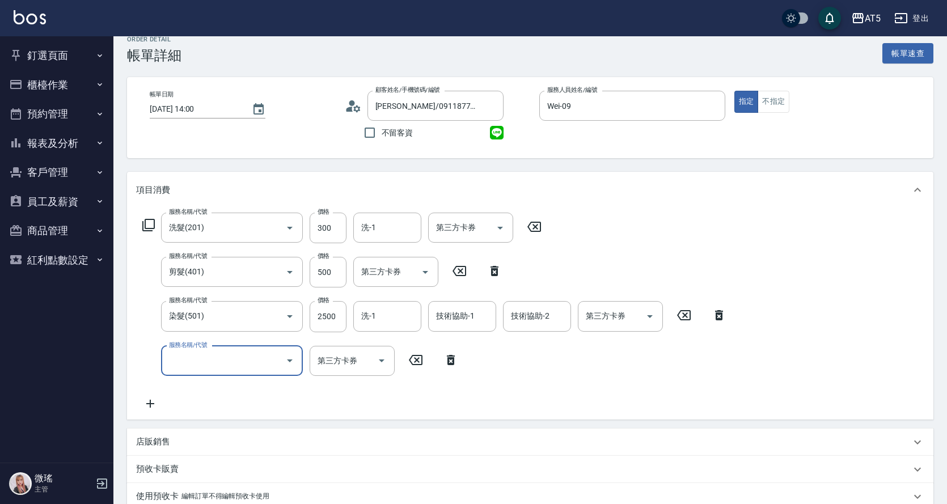
click at [181, 359] on input "服務名稱/代號" at bounding box center [223, 361] width 115 height 20
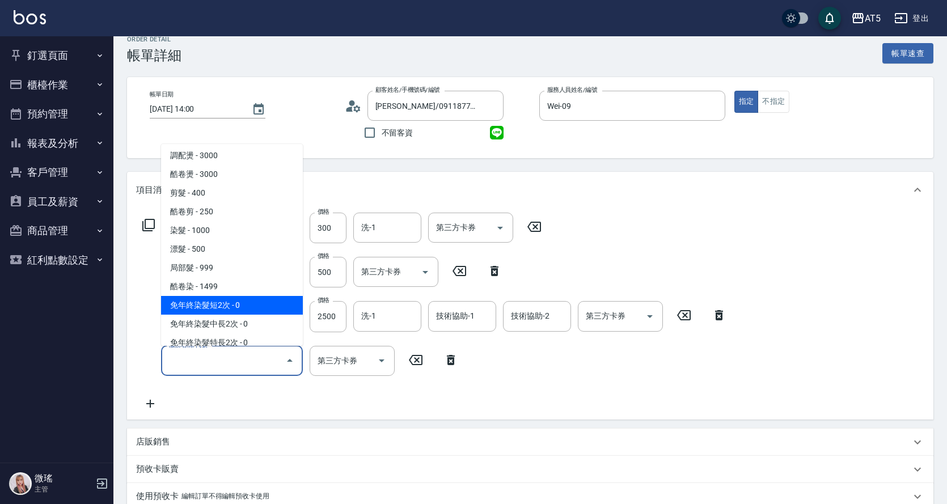
scroll to position [397, 0]
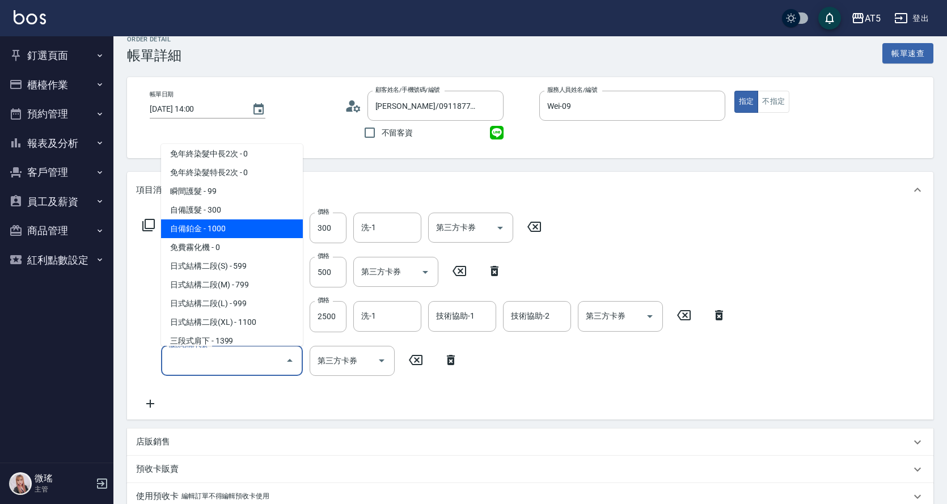
click at [219, 232] on span "自備鉑金 - 1000" at bounding box center [232, 228] width 142 height 19
type input "430"
type input "自備鉑金(602)"
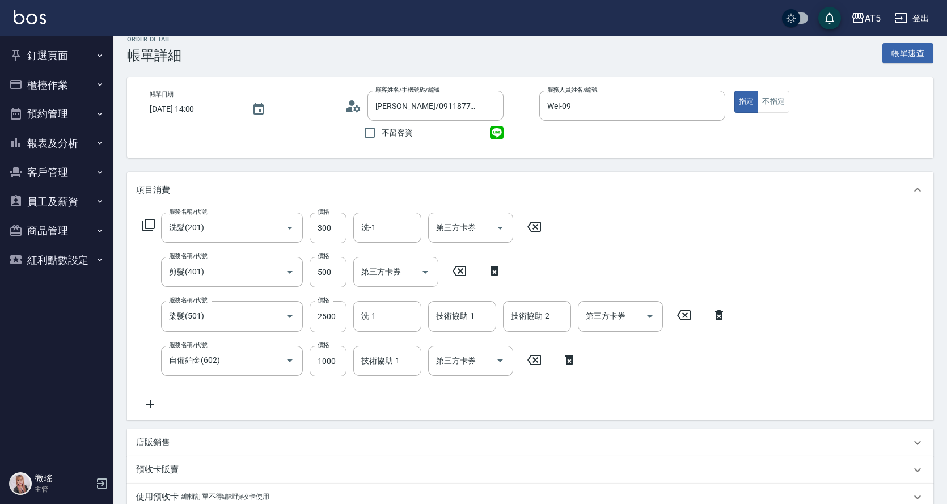
click at [791, 236] on div "服務名稱/代號 洗髮(201) 服務名稱/代號 價格 300 價格 洗-1 洗-1 第三方卡券 第三方卡券 服務名稱/代號 剪髮(401) 服務名稱/代號 價…" at bounding box center [530, 314] width 806 height 212
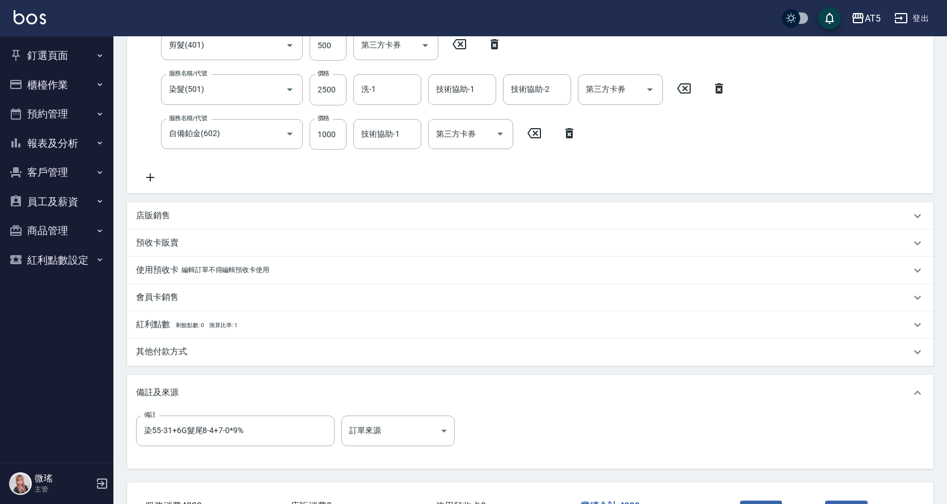
scroll to position [328, 0]
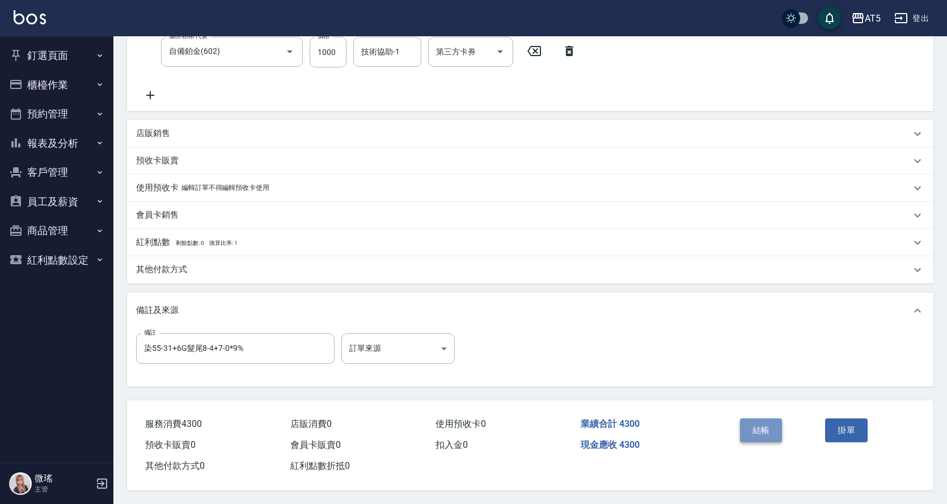
click at [765, 430] on button "結帳" at bounding box center [761, 430] width 43 height 24
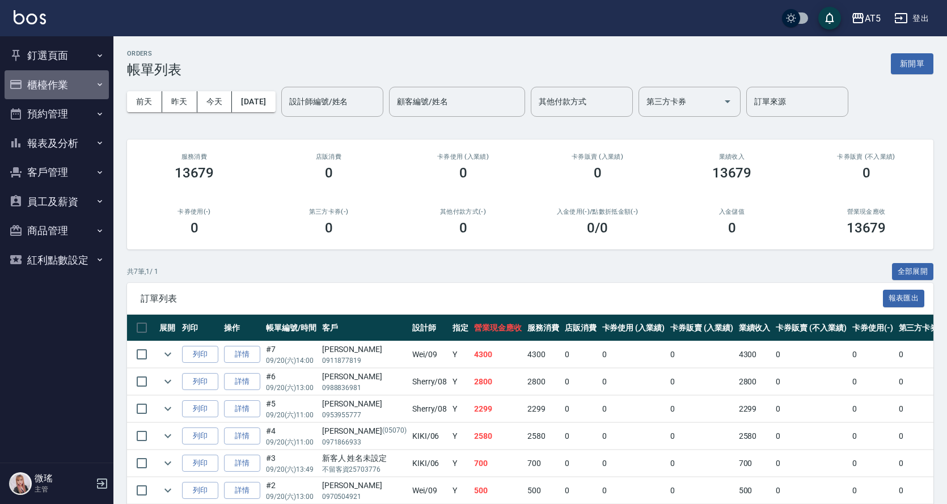
click at [62, 84] on button "櫃檯作業" at bounding box center [57, 84] width 104 height 29
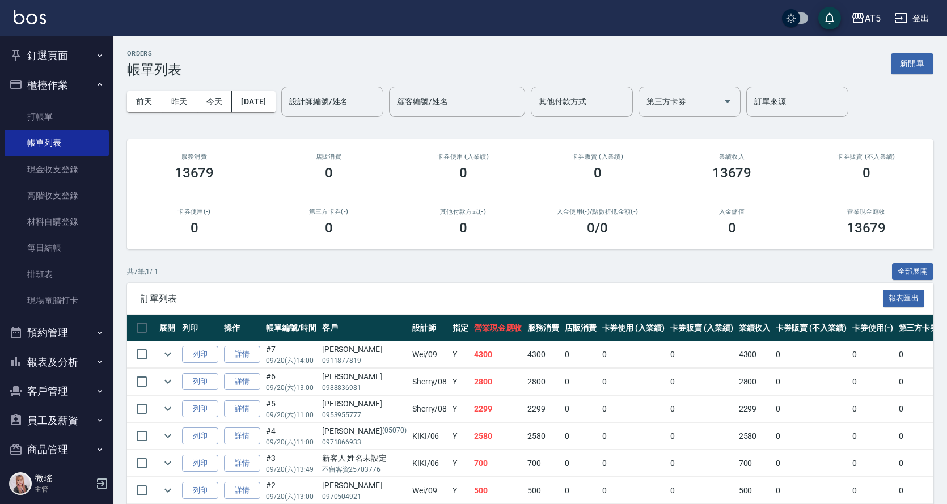
click at [57, 55] on button "釘選頁面" at bounding box center [57, 55] width 104 height 29
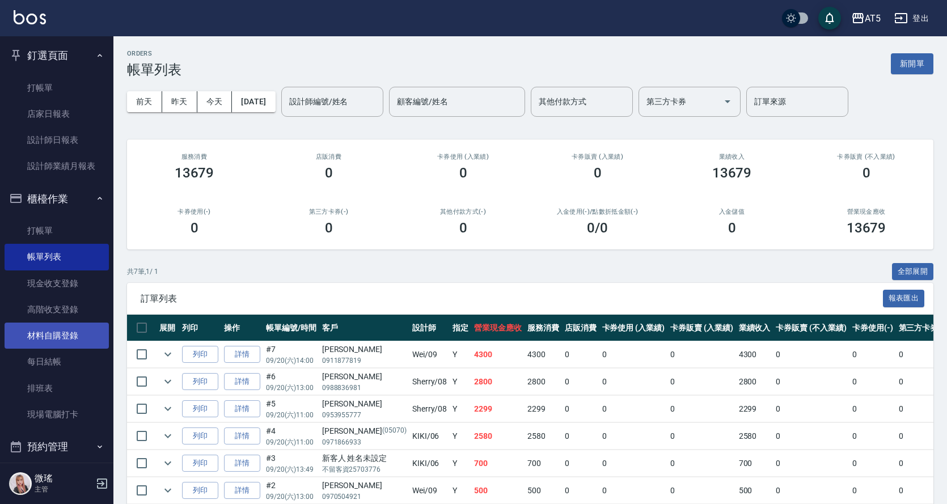
click at [56, 337] on link "材料自購登錄" at bounding box center [57, 336] width 104 height 26
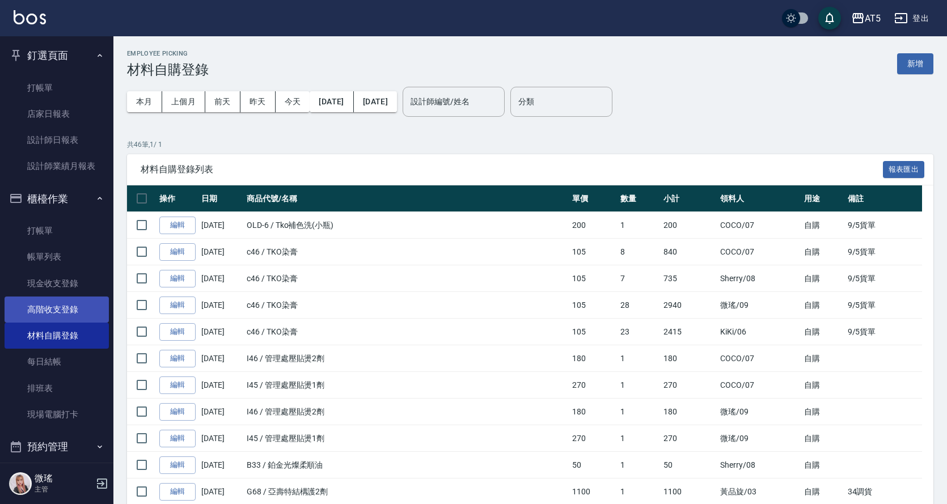
click at [53, 304] on link "高階收支登錄" at bounding box center [57, 310] width 104 height 26
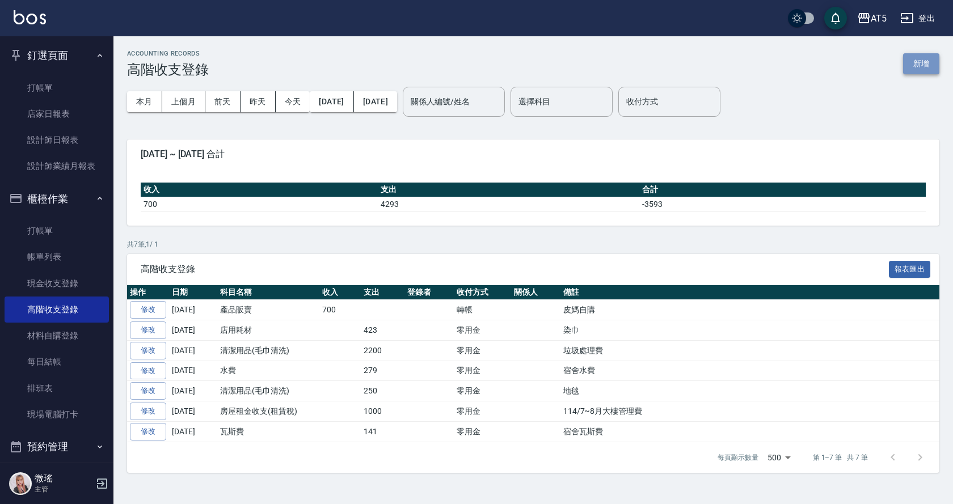
click at [917, 67] on button "新增" at bounding box center [921, 63] width 36 height 21
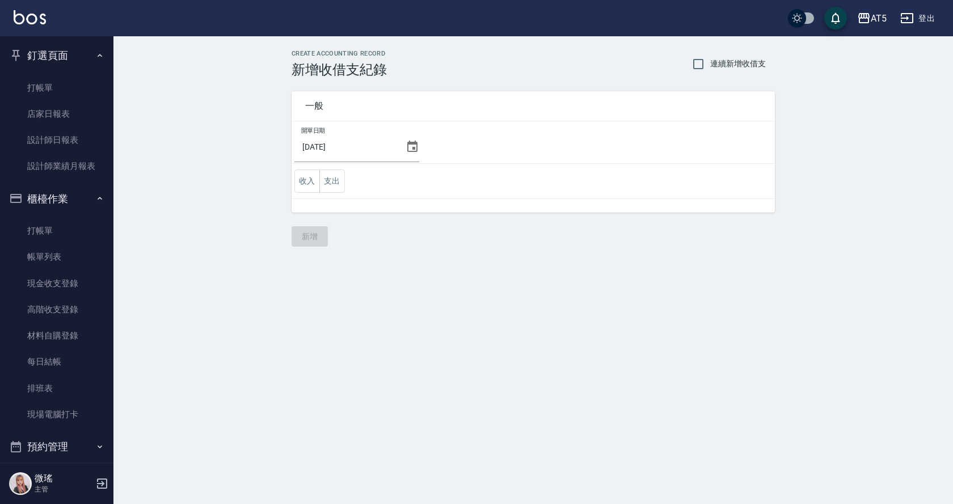
click at [348, 181] on td "收入 支出" at bounding box center [532, 181] width 483 height 35
click at [339, 181] on button "支出" at bounding box center [332, 181] width 26 height 23
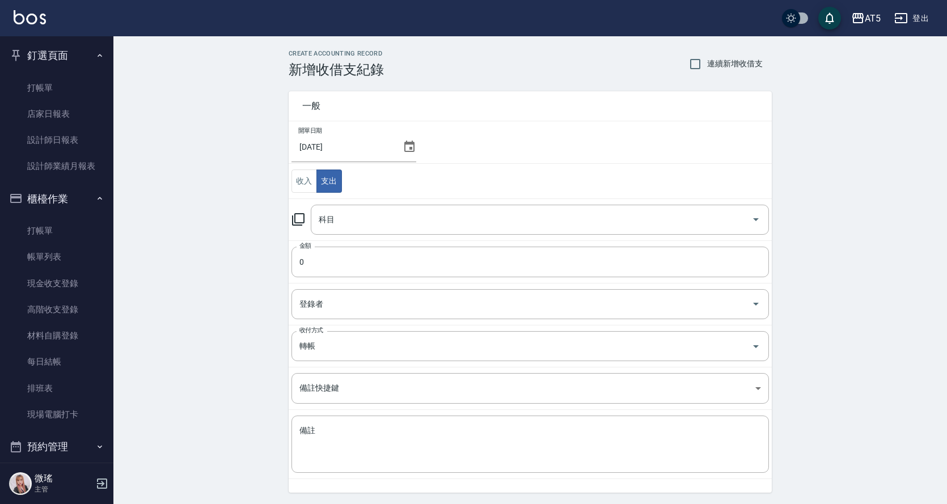
drag, startPoint x: 347, startPoint y: 171, endPoint x: 346, endPoint y: 183, distance: 12.0
click at [346, 179] on td "收入 支出" at bounding box center [530, 181] width 483 height 35
click at [362, 215] on input "科目" at bounding box center [531, 220] width 431 height 20
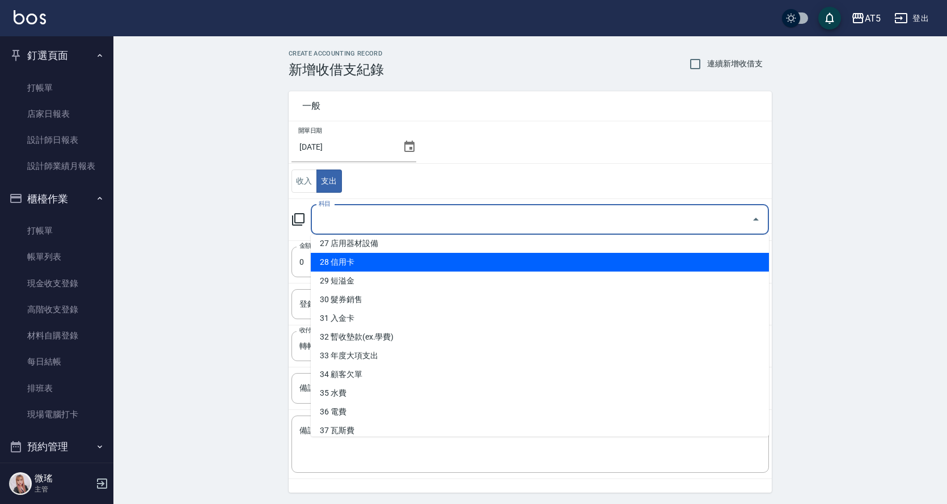
scroll to position [454, 0]
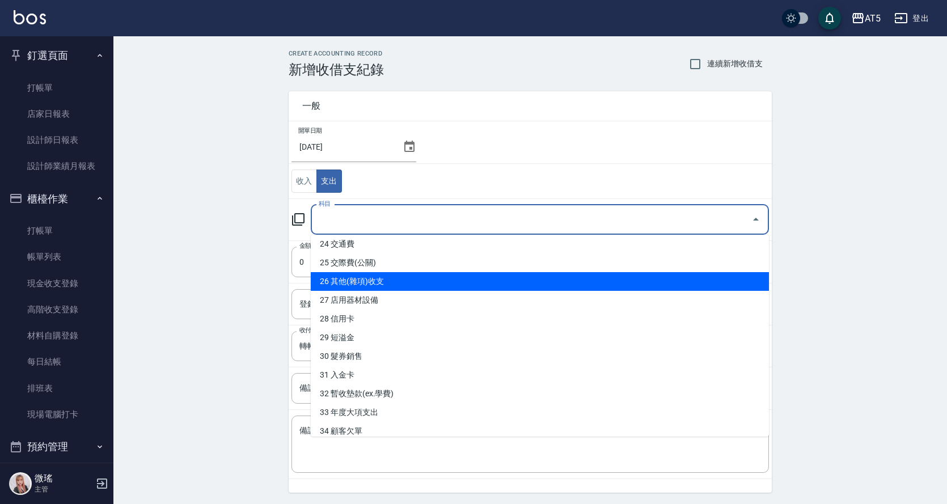
click at [344, 284] on li "26 其他(雜項)收支" at bounding box center [540, 281] width 458 height 19
type input "26 其他(雜項)收支"
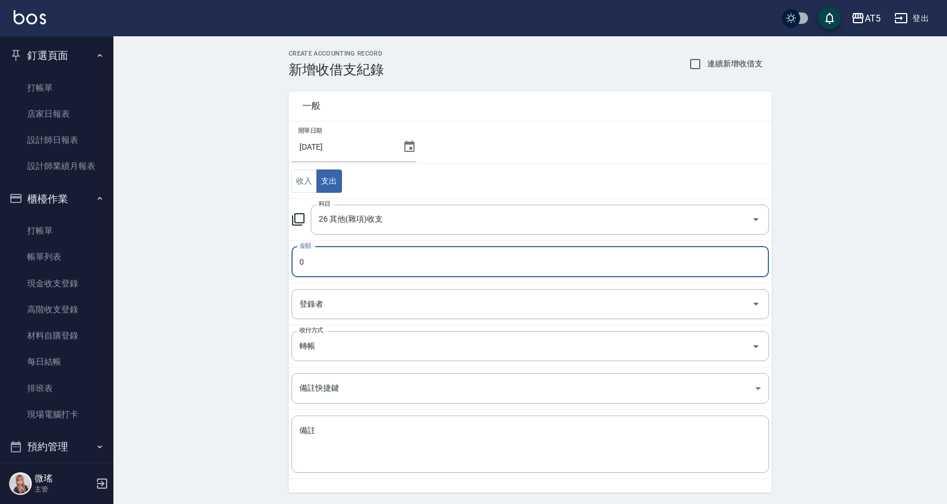
click at [350, 252] on input "0" at bounding box center [529, 262] width 477 height 31
type input "055"
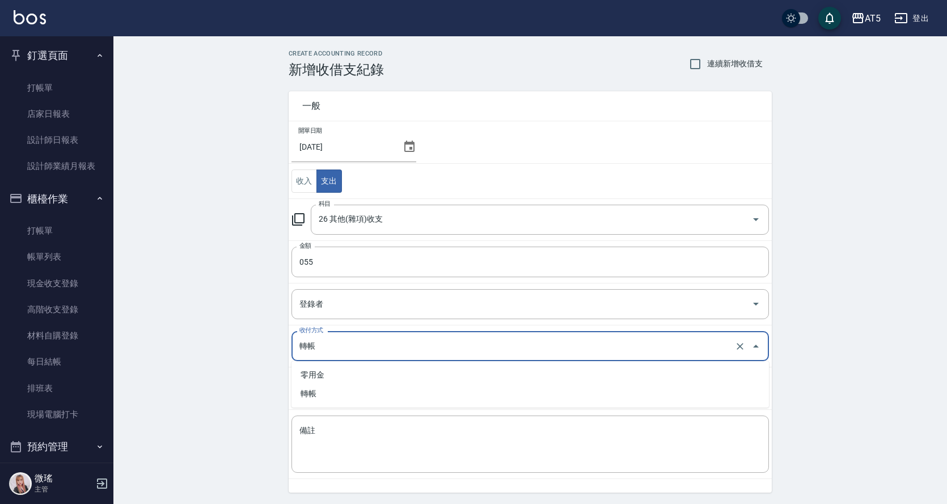
click at [306, 340] on input "轉帳" at bounding box center [514, 346] width 435 height 20
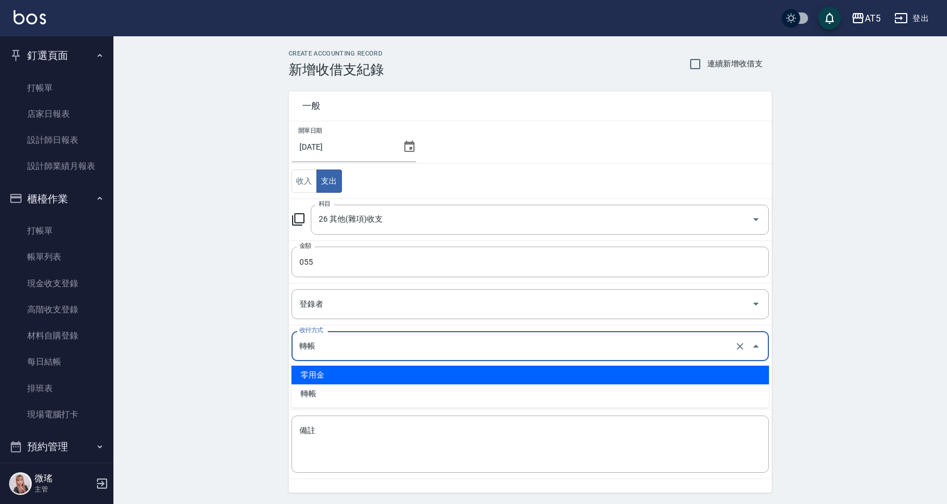
click at [314, 378] on li "零用金" at bounding box center [529, 375] width 477 height 19
type input "零用金"
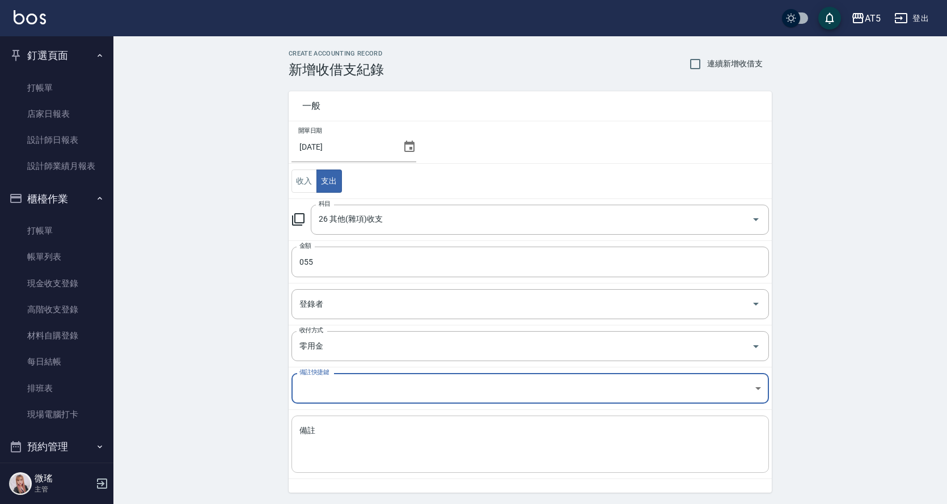
click at [327, 443] on textarea "備註" at bounding box center [530, 444] width 462 height 39
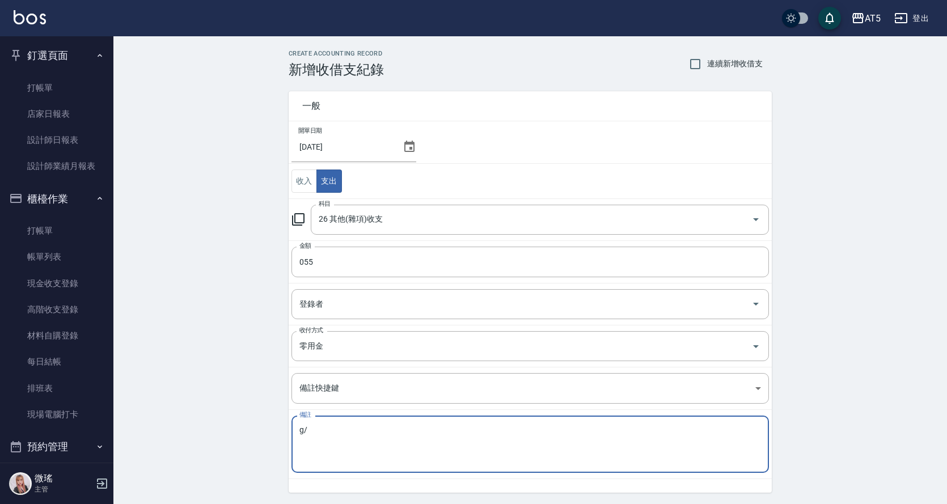
type textarea "g"
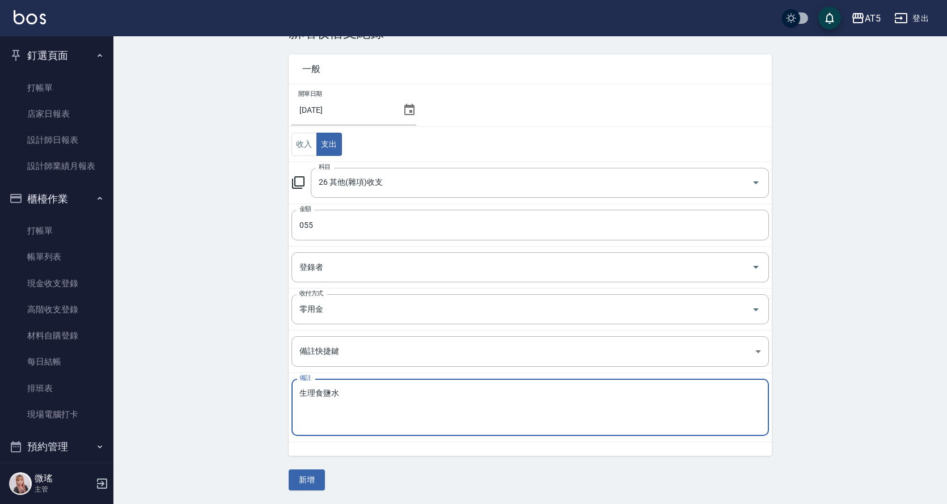
type textarea "生理食鹽水"
click at [328, 481] on div "一般 開單日期 2025/09/20 收入 支出 科目 26 其他(雜項)收支 科目 金額 055 金額 登錄者 登錄者 收付方式 零用金 收付方式 備註快捷…" at bounding box center [530, 266] width 483 height 450
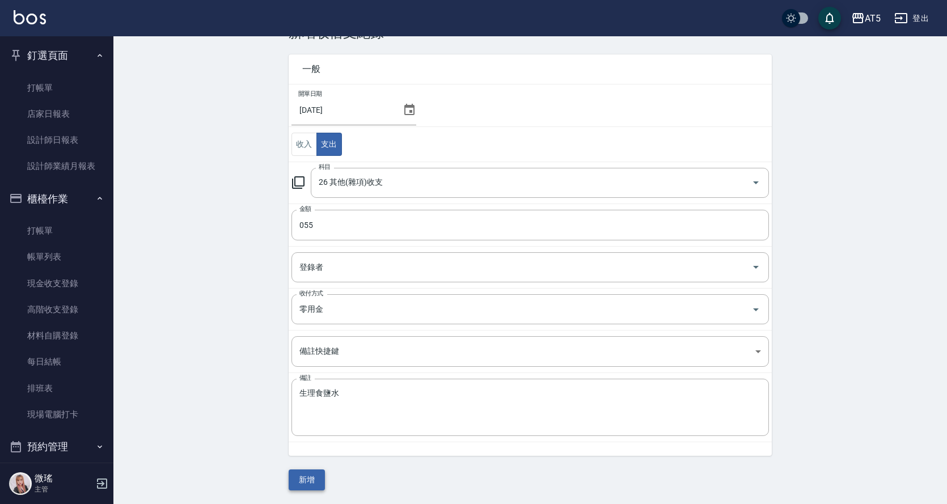
click at [302, 475] on button "新增" at bounding box center [307, 479] width 36 height 21
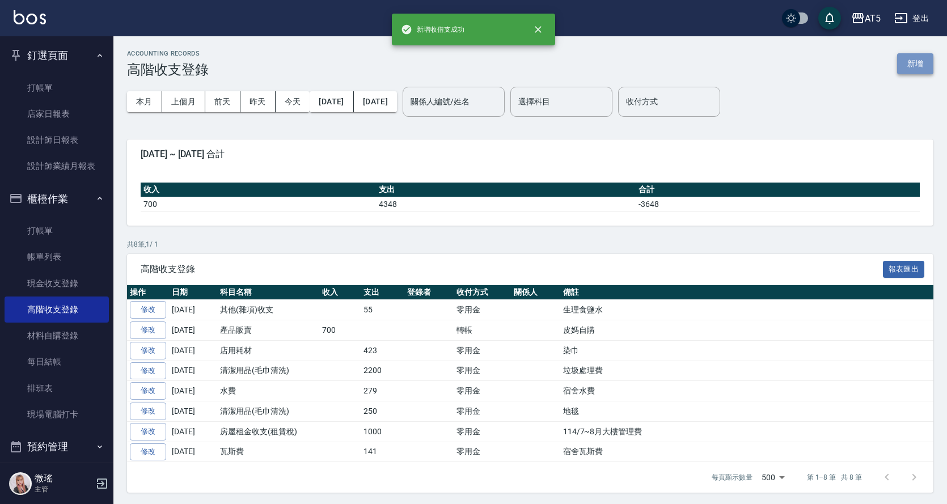
click at [909, 68] on button "新增" at bounding box center [915, 63] width 36 height 21
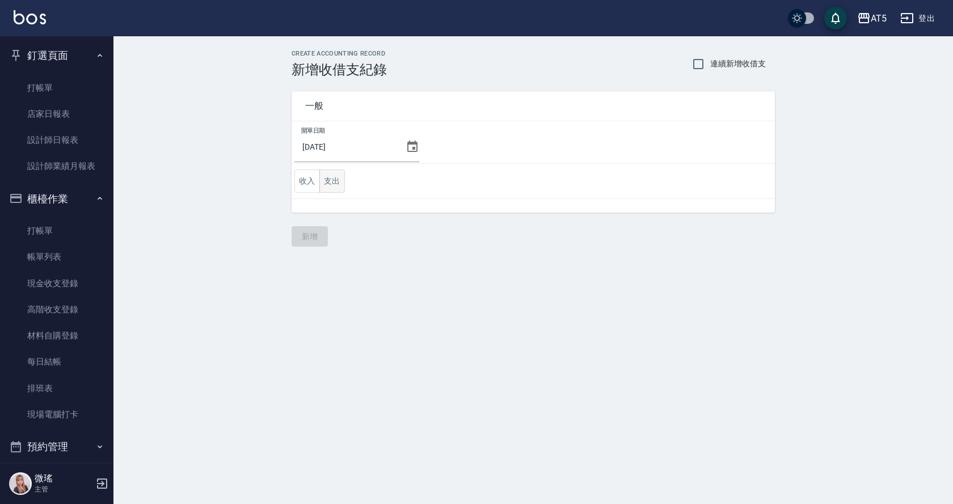
click at [331, 188] on button "支出" at bounding box center [332, 181] width 26 height 23
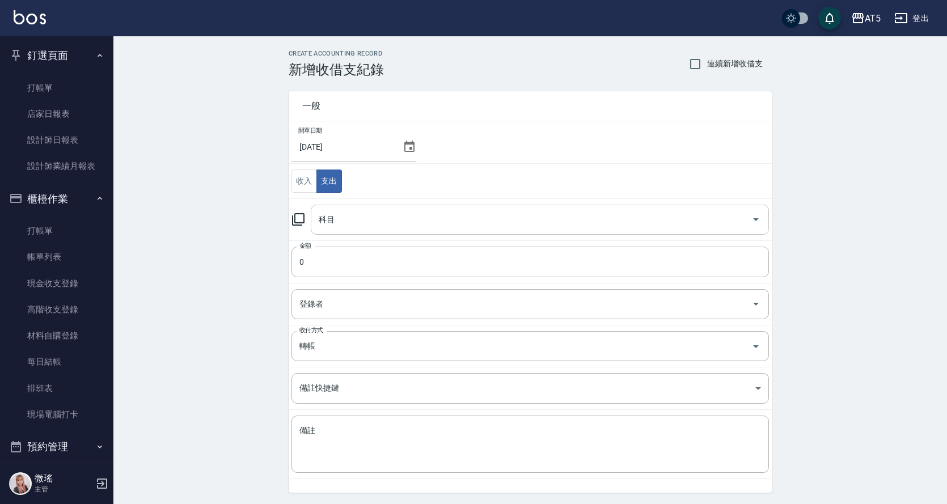
click at [342, 224] on input "科目" at bounding box center [531, 220] width 431 height 20
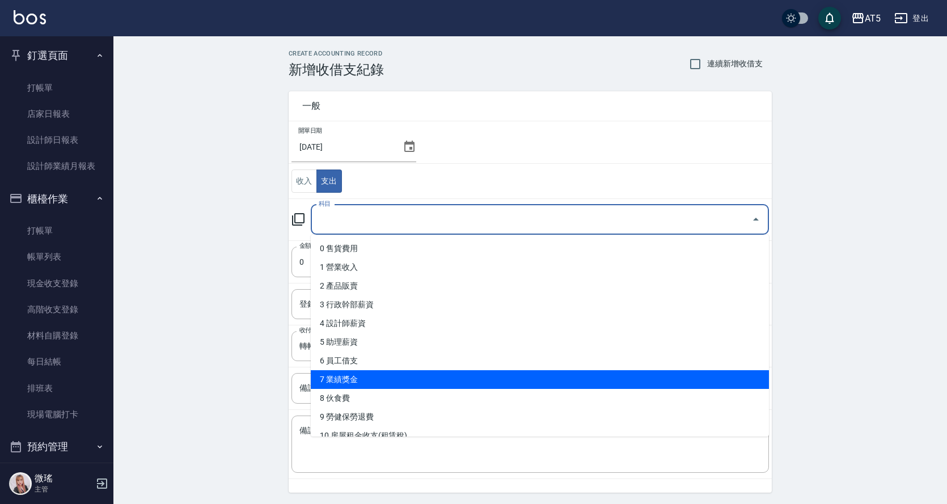
scroll to position [170, 0]
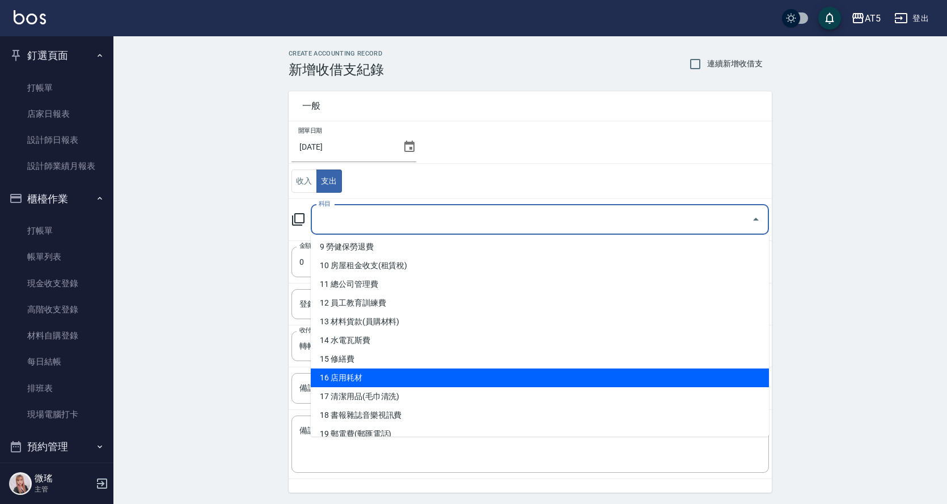
click at [416, 375] on li "16 店用耗材" at bounding box center [540, 378] width 458 height 19
type input "16 店用耗材"
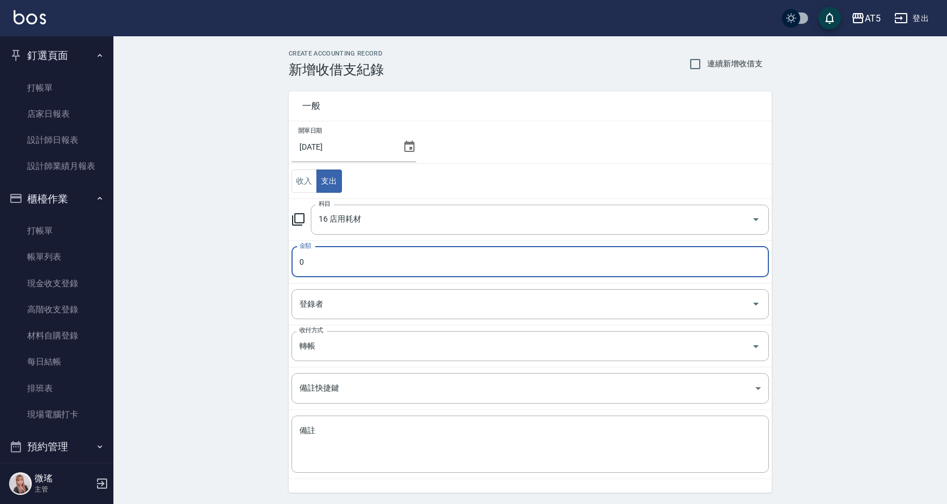
click at [323, 258] on input "0" at bounding box center [529, 262] width 477 height 31
type input "0434"
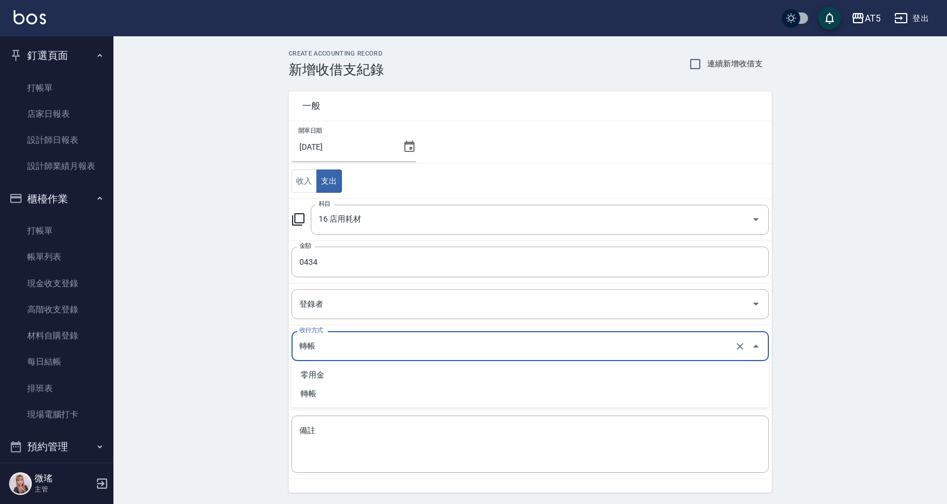
click at [332, 353] on input "轉帳" at bounding box center [514, 346] width 435 height 20
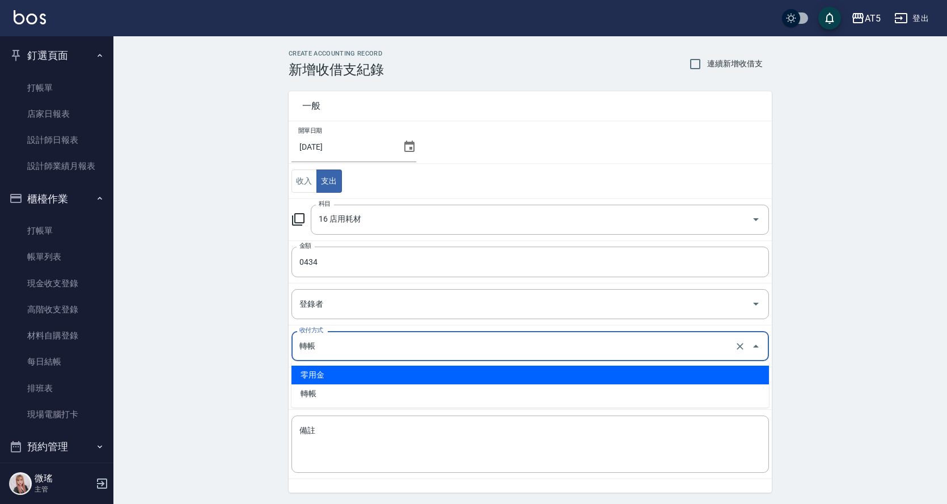
click at [330, 369] on li "零用金" at bounding box center [529, 375] width 477 height 19
type input "零用金"
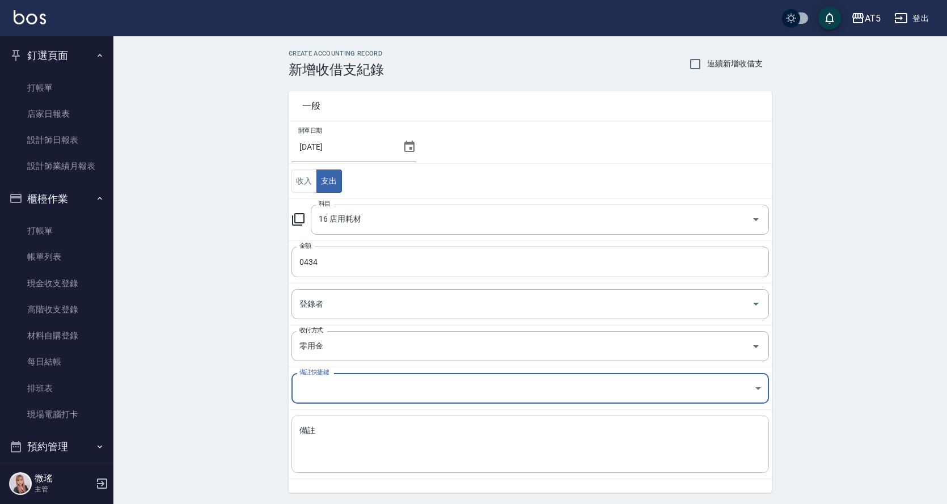
click at [339, 439] on textarea "備註" at bounding box center [530, 444] width 462 height 39
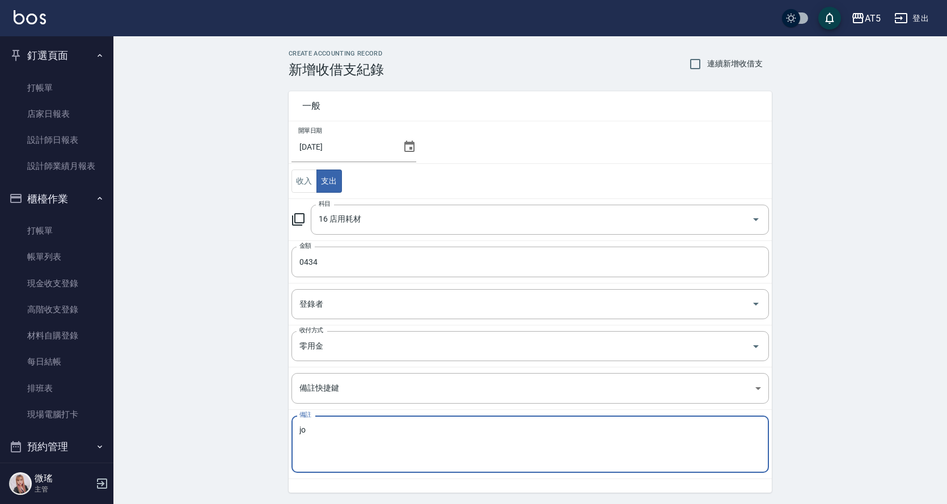
type textarea "j"
click at [339, 439] on textarea "圍巾" at bounding box center [530, 444] width 462 height 39
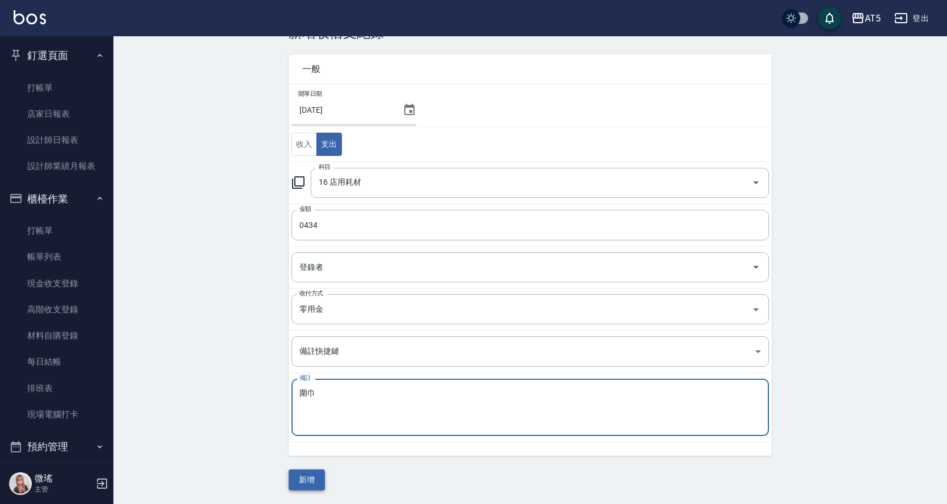
type textarea "圍巾"
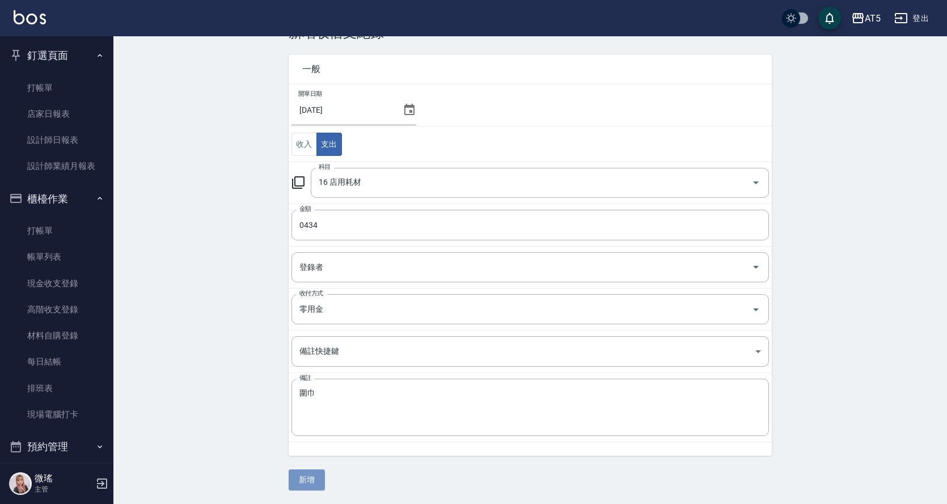
click at [304, 479] on button "新增" at bounding box center [307, 479] width 36 height 21
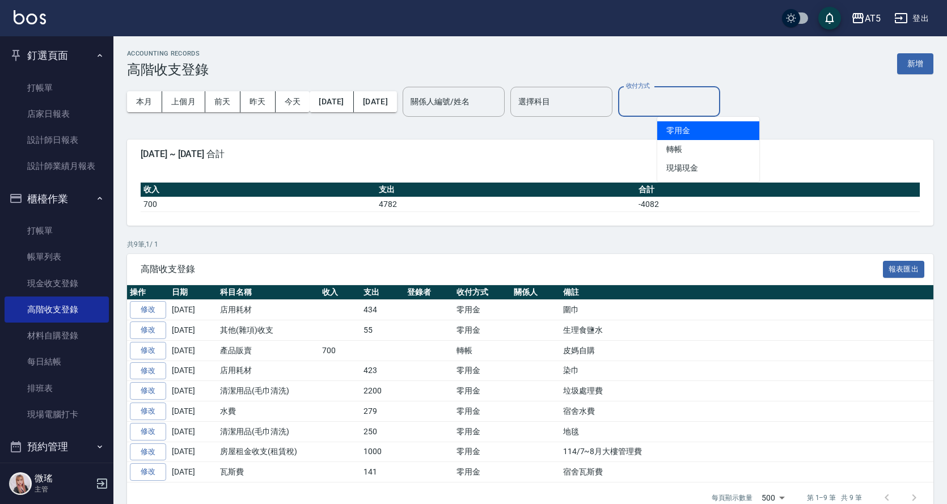
click at [672, 99] on input "收付方式" at bounding box center [669, 102] width 92 height 20
click at [679, 137] on li "零用金" at bounding box center [708, 130] width 102 height 19
type input "零用金"
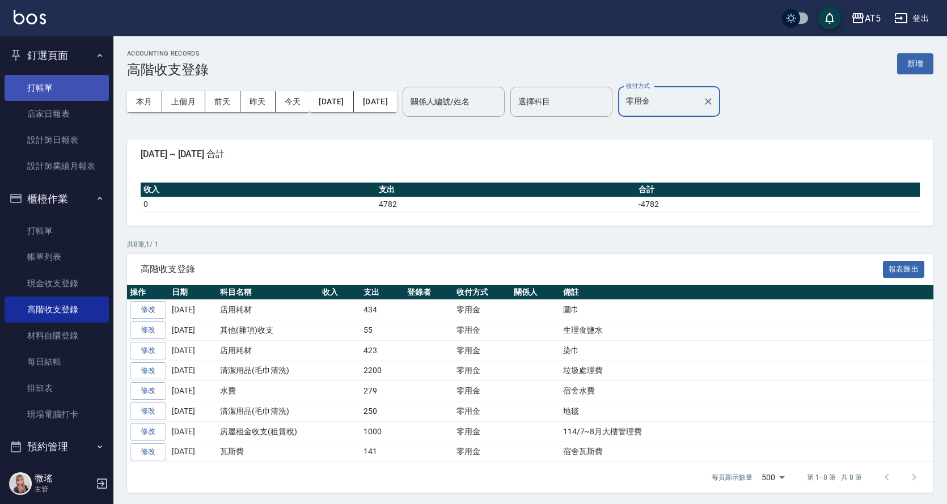
click at [52, 91] on link "打帳單" at bounding box center [57, 88] width 104 height 26
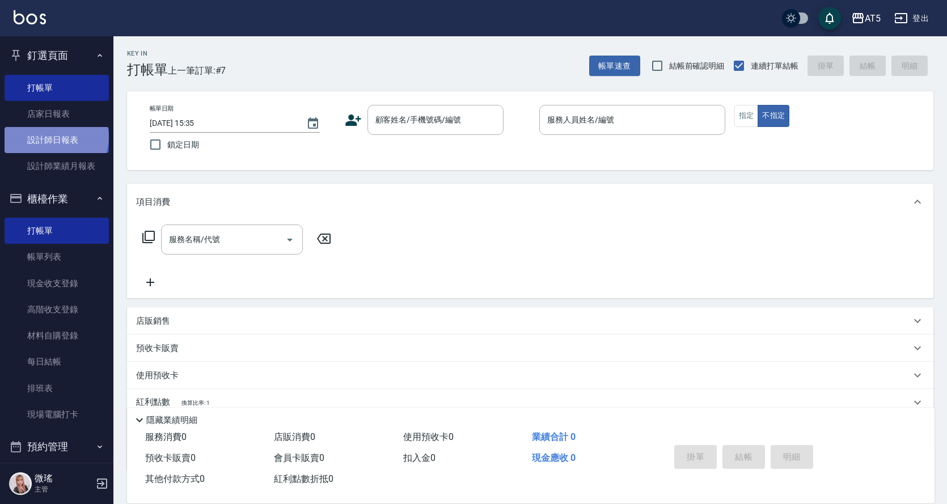
click at [55, 137] on link "設計師日報表" at bounding box center [57, 140] width 104 height 26
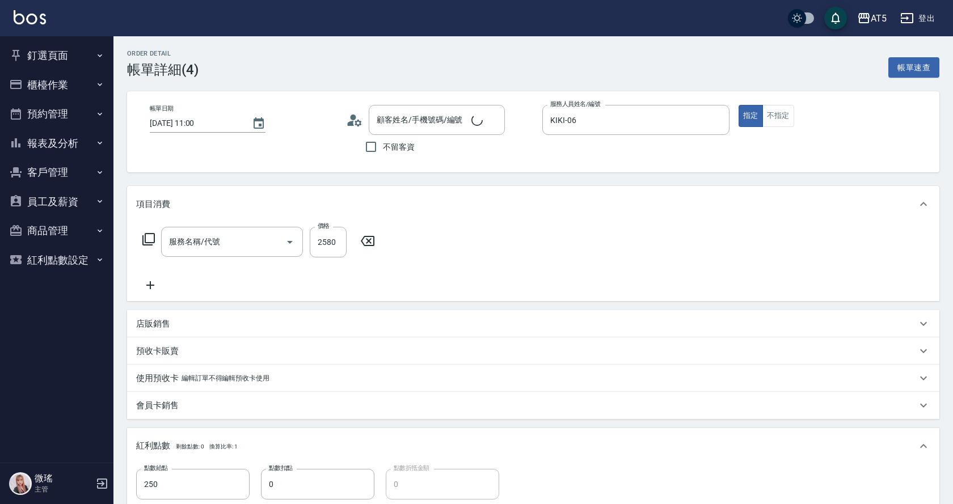
type input "2025/09/20 11:00"
type input "KIKI-06"
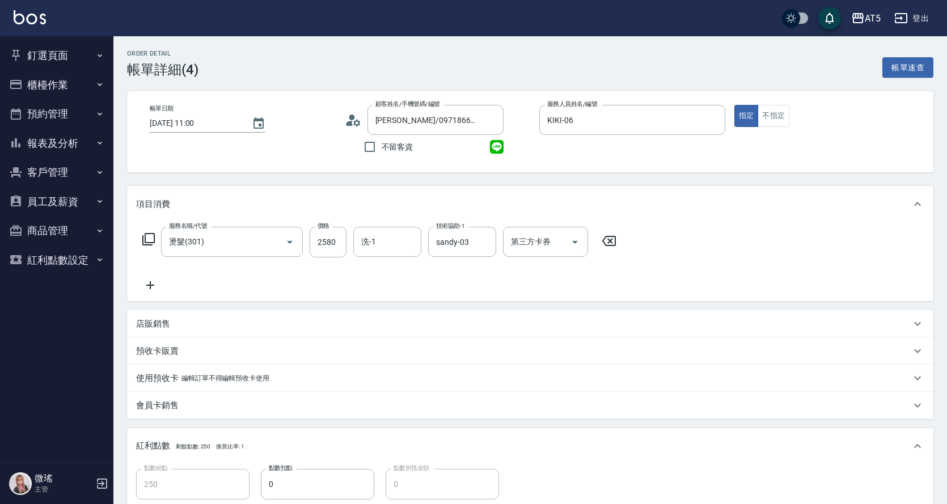
type input "熊珮妤/0971866933/05070"
type input "燙髮(301)"
click at [59, 57] on button "釘選頁面" at bounding box center [57, 55] width 104 height 29
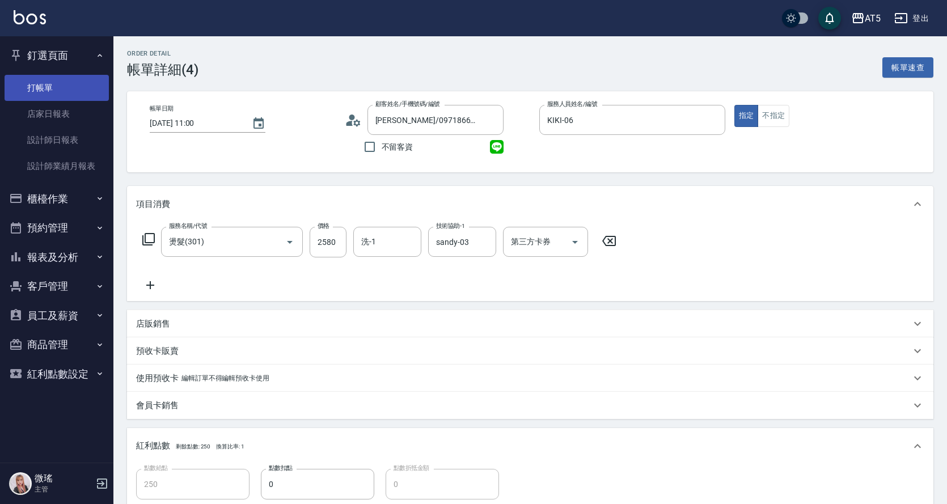
click at [60, 94] on link "打帳單" at bounding box center [57, 88] width 104 height 26
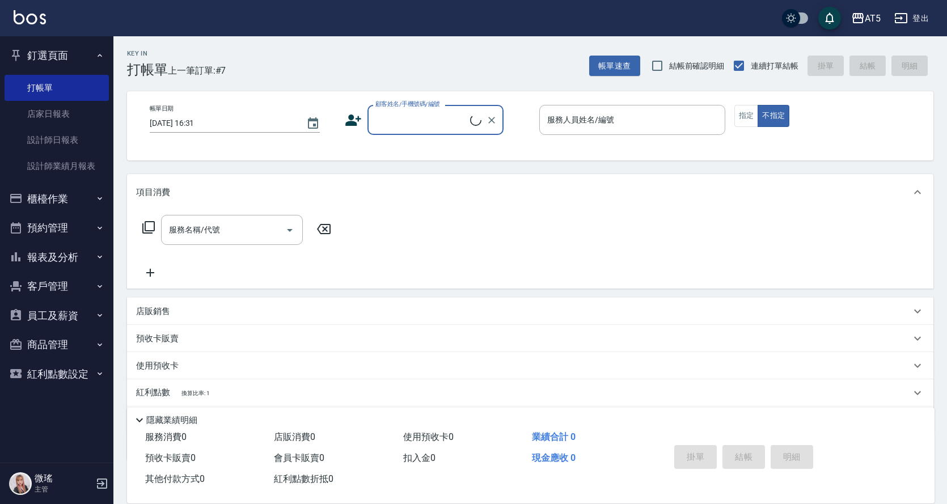
click at [444, 113] on input "顧客姓名/手機號碼/編號" at bounding box center [422, 120] width 98 height 20
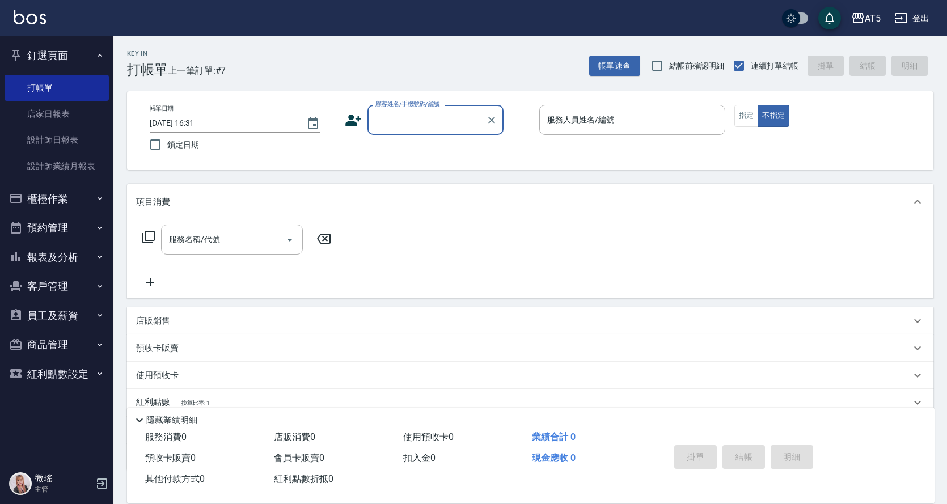
click at [431, 116] on input "顧客姓名/手機號碼/編號" at bounding box center [427, 120] width 109 height 20
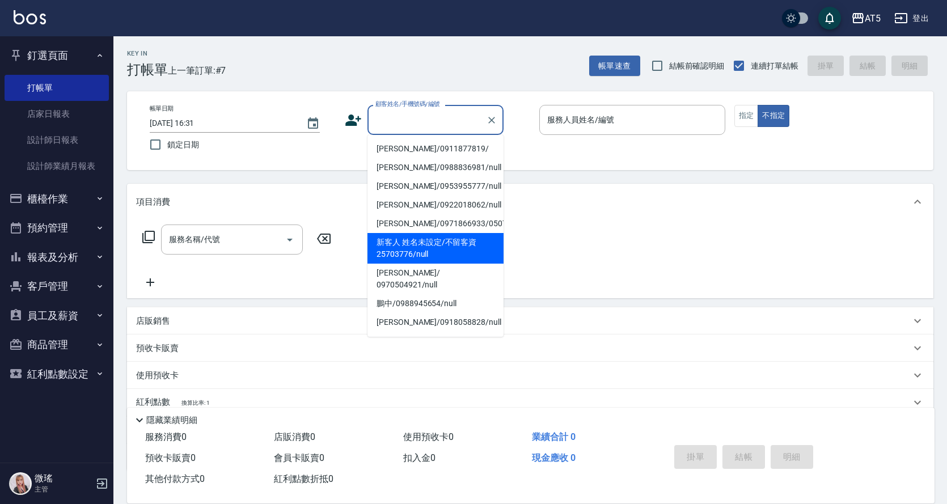
click at [478, 250] on li "新客人 姓名未設定/不留客資25703776/null" at bounding box center [435, 248] width 136 height 31
type input "新客人 姓名未設定/不留客資25703776/null"
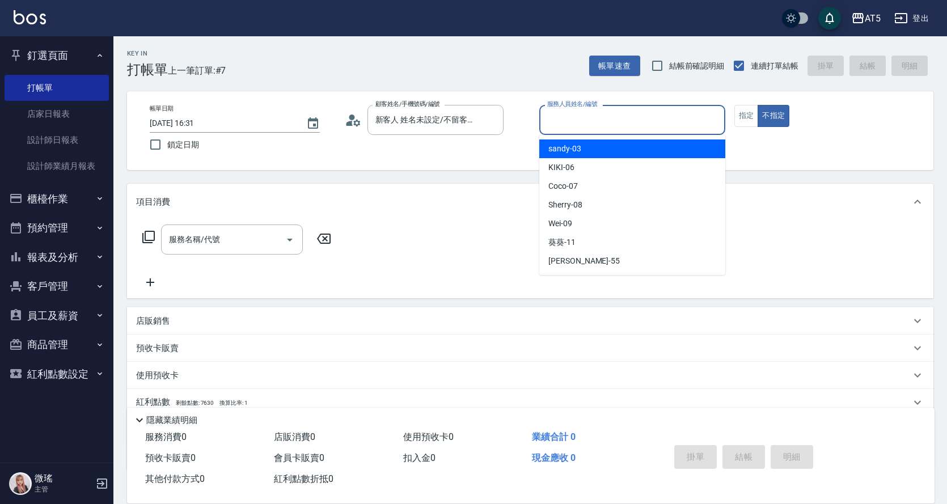
click at [613, 116] on input "服務人員姓名/編號" at bounding box center [632, 120] width 176 height 20
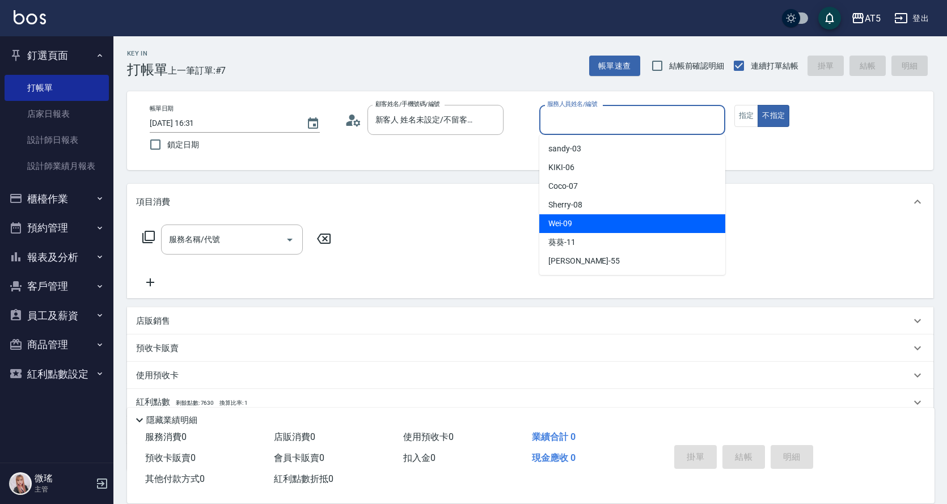
click at [577, 215] on div "Wei -09" at bounding box center [632, 223] width 186 height 19
type input "Wei-09"
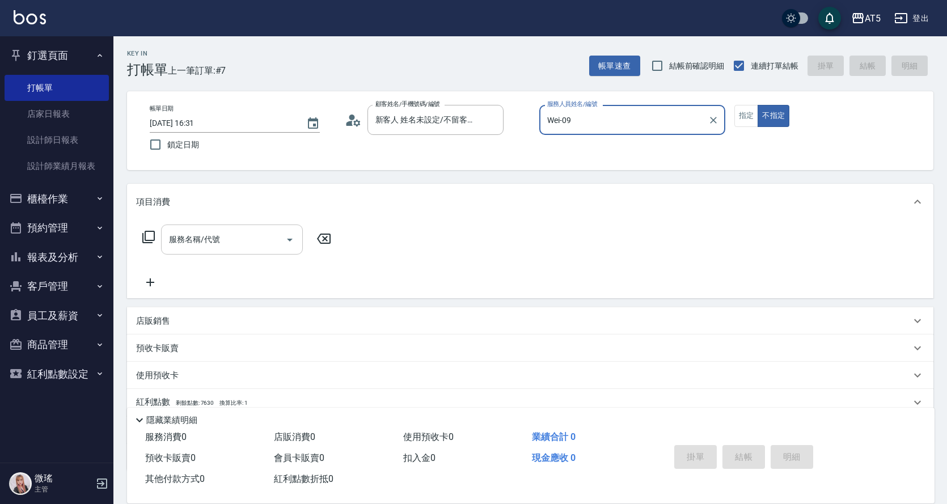
click at [206, 244] on div "服務名稱/代號 服務名稱/代號" at bounding box center [232, 240] width 142 height 30
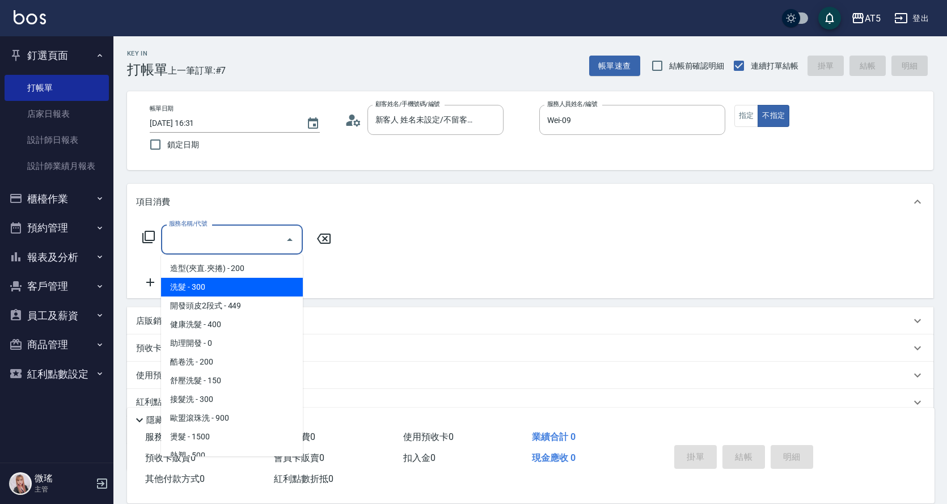
click at [239, 285] on span "洗髮 - 300" at bounding box center [232, 287] width 142 height 19
type input "洗髮(201)"
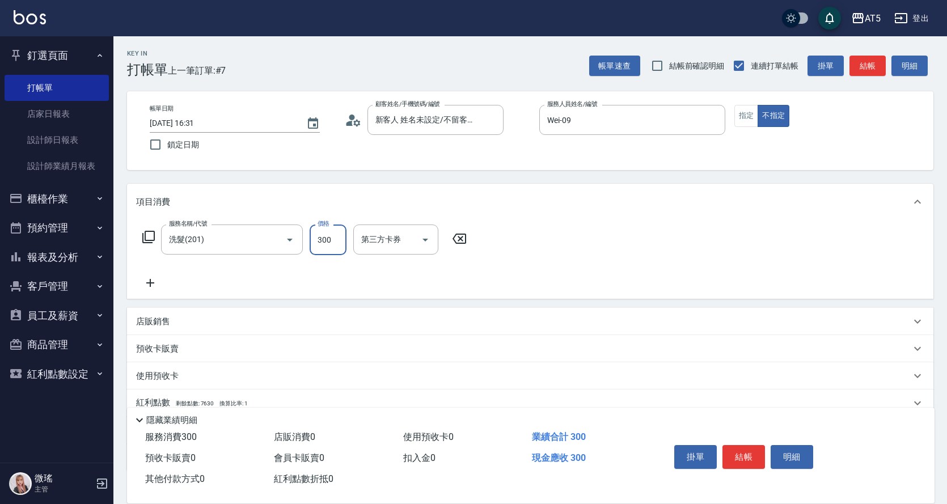
click at [339, 232] on input "300" at bounding box center [328, 240] width 37 height 31
type input "0"
type input "400"
type input "40"
type input "400"
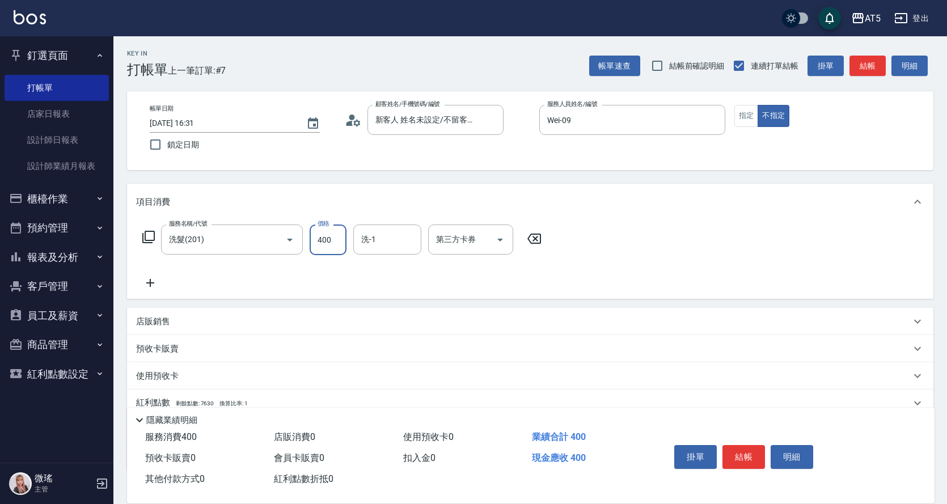
click at [919, 252] on div "服務名稱/代號 洗髮(201) 服務名稱/代號 價格 400 價格 洗-1 洗-1 第三方卡券 第三方卡券" at bounding box center [530, 259] width 806 height 79
click at [743, 453] on button "結帳" at bounding box center [743, 457] width 43 height 24
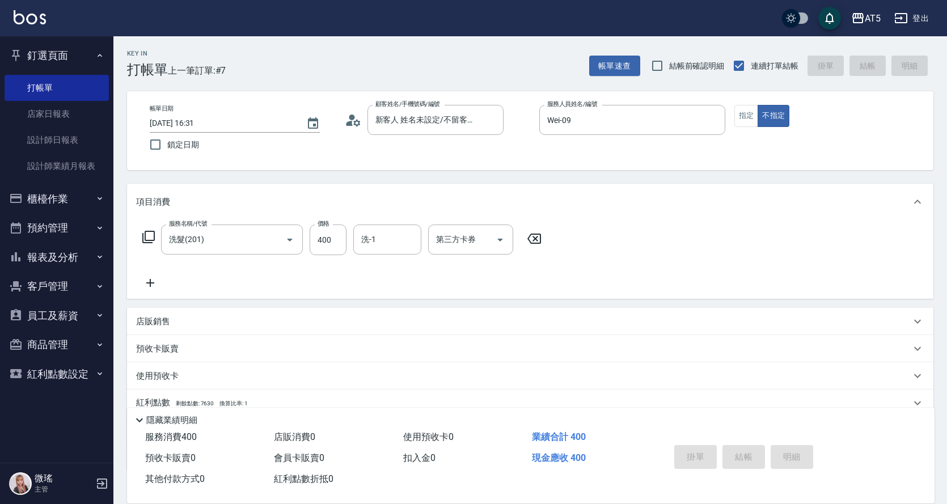
type input "0"
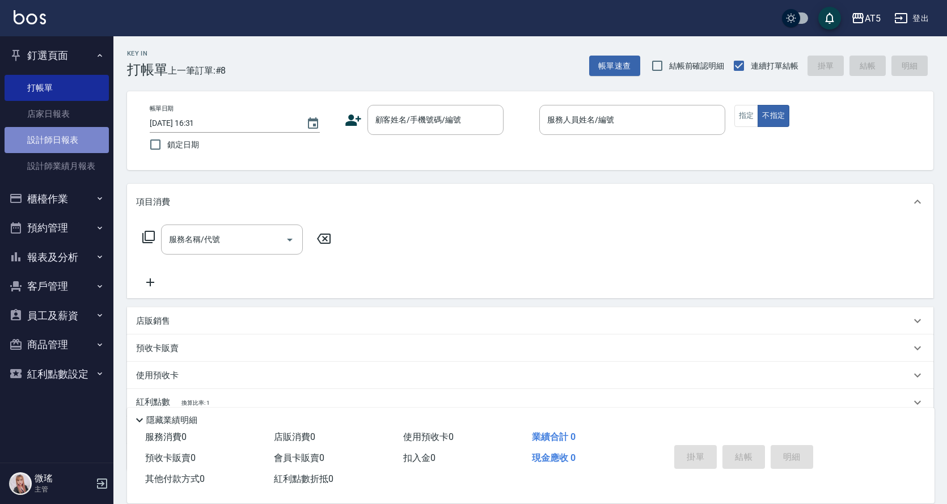
click at [66, 145] on link "設計師日報表" at bounding box center [57, 140] width 104 height 26
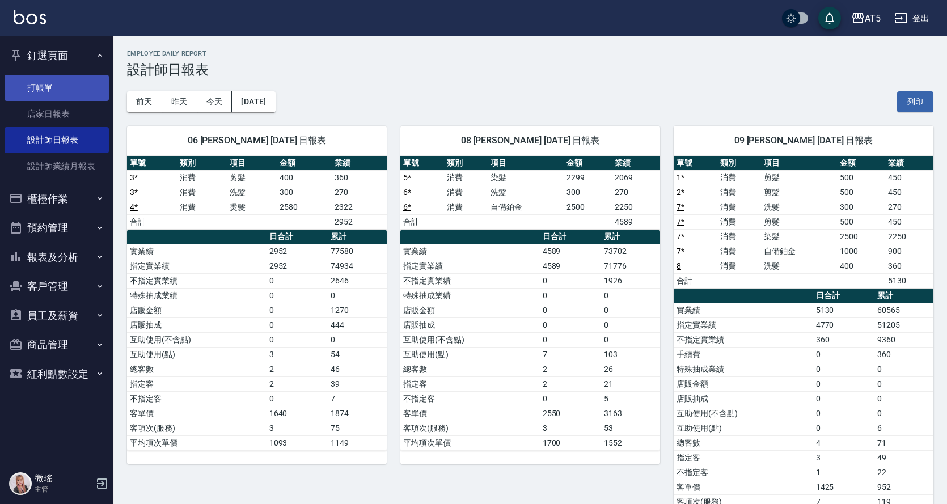
click at [60, 83] on link "打帳單" at bounding box center [57, 88] width 104 height 26
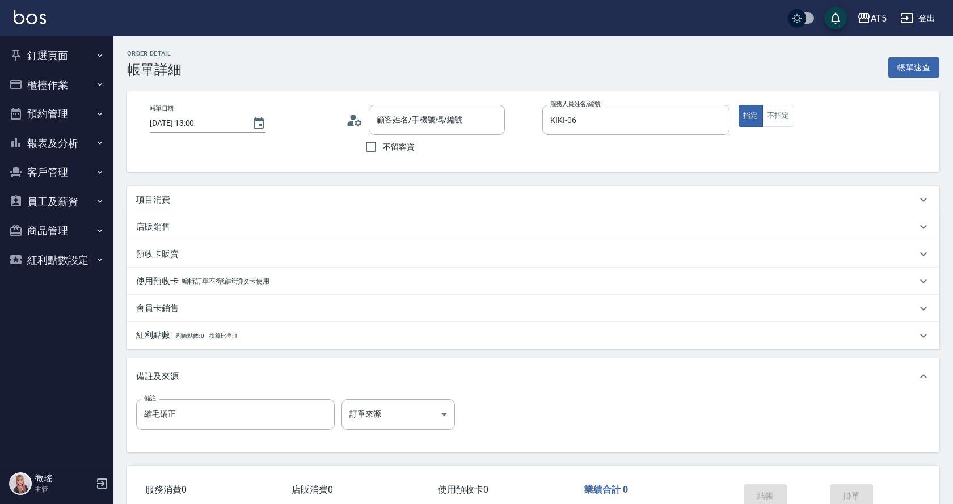
type input "[DATE] 13:00"
type input "KIKI-06"
type input "縮毛矯正"
type input "嘉美/0955104128/null"
click at [291, 201] on div "項目消費" at bounding box center [523, 200] width 774 height 12
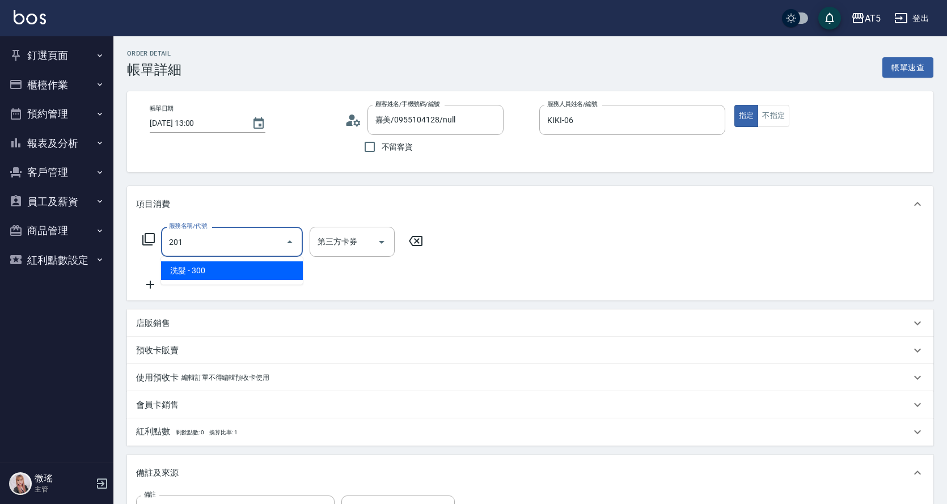
drag, startPoint x: 199, startPoint y: 240, endPoint x: 159, endPoint y: 246, distance: 40.1
click at [159, 246] on div "服務名稱/代號 201 服務名稱/代號 第三方卡券 第三方卡券" at bounding box center [283, 242] width 294 height 30
type input "301"
type input "150"
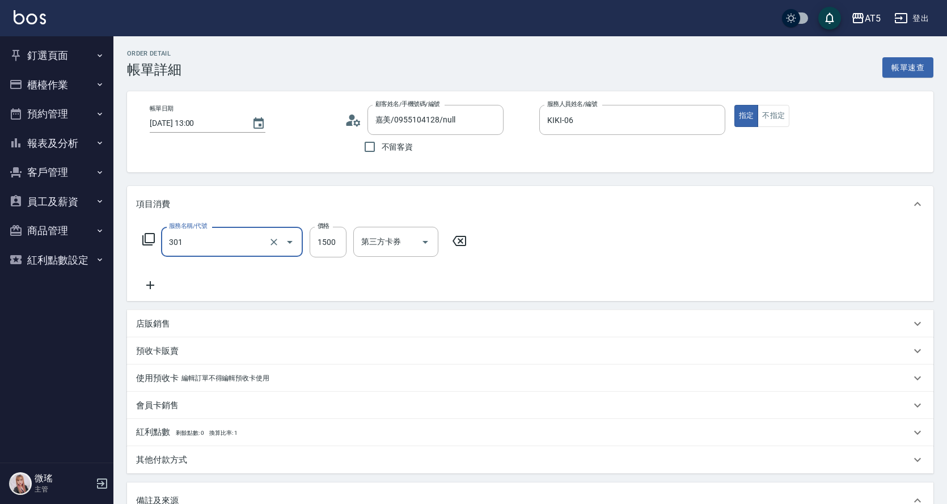
type input "燙髮(301)"
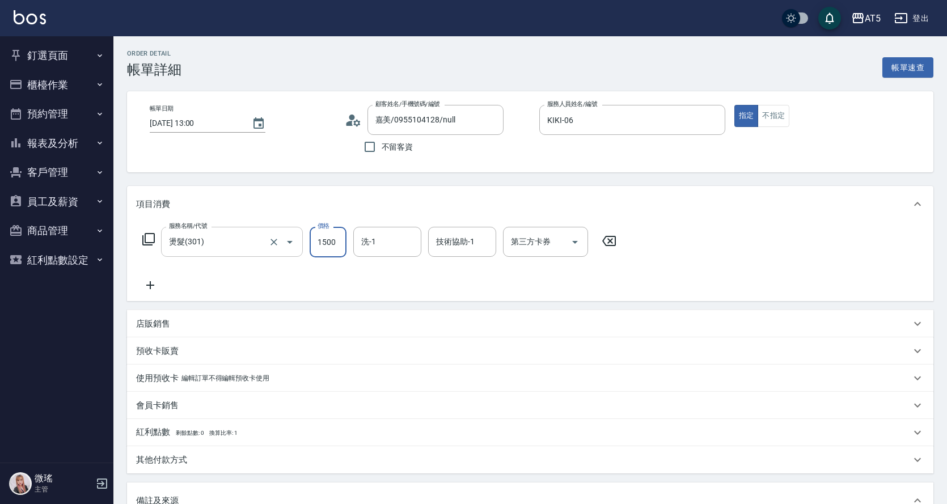
type input "0"
type input "188"
type input "10"
type input "1880"
type input "180"
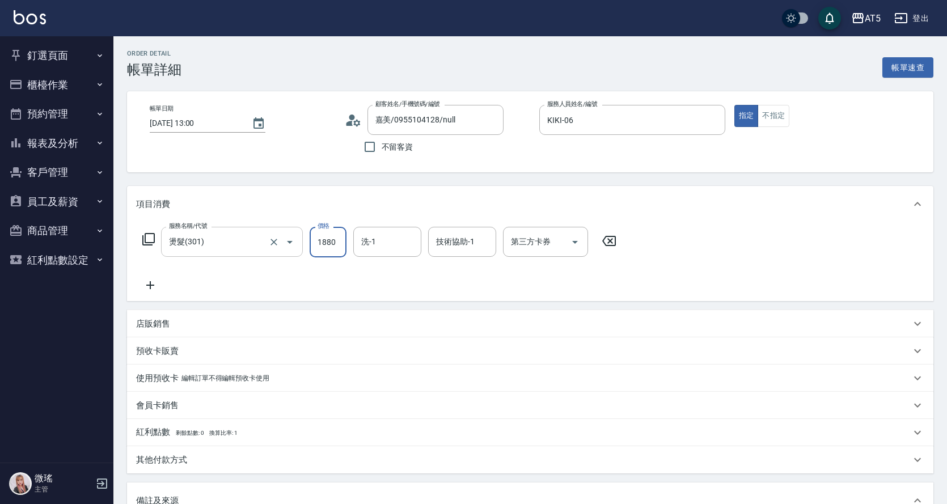
type input "1880"
type input "sandy-03"
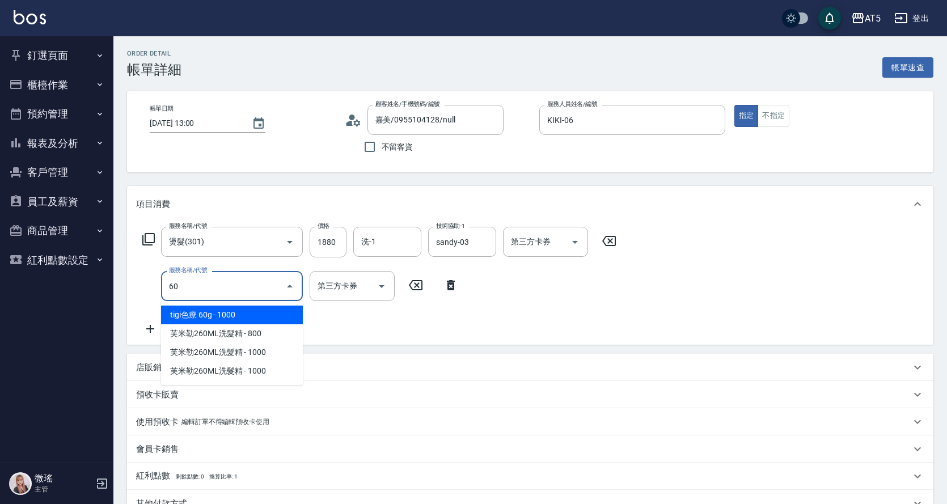
type input "601"
type input "210"
type input "自備護髮(601)"
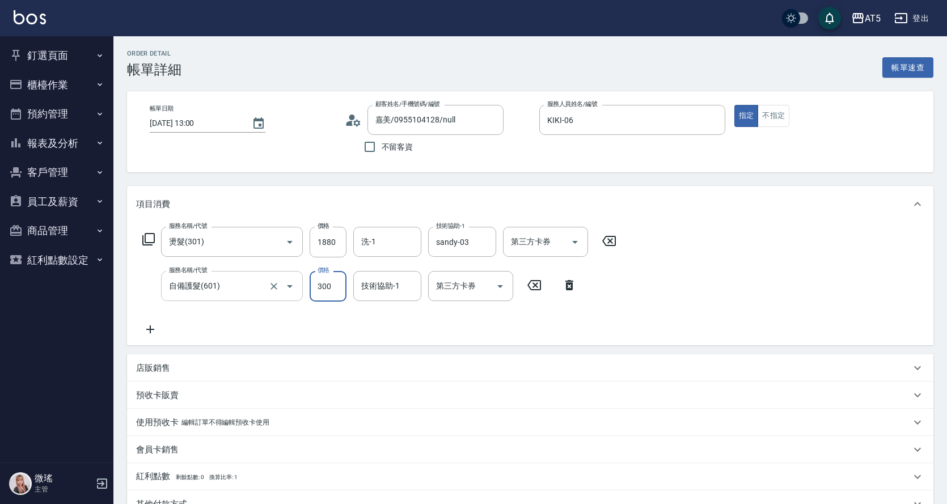
type input "9"
type input "190"
type input "95"
type input "280"
type input "950"
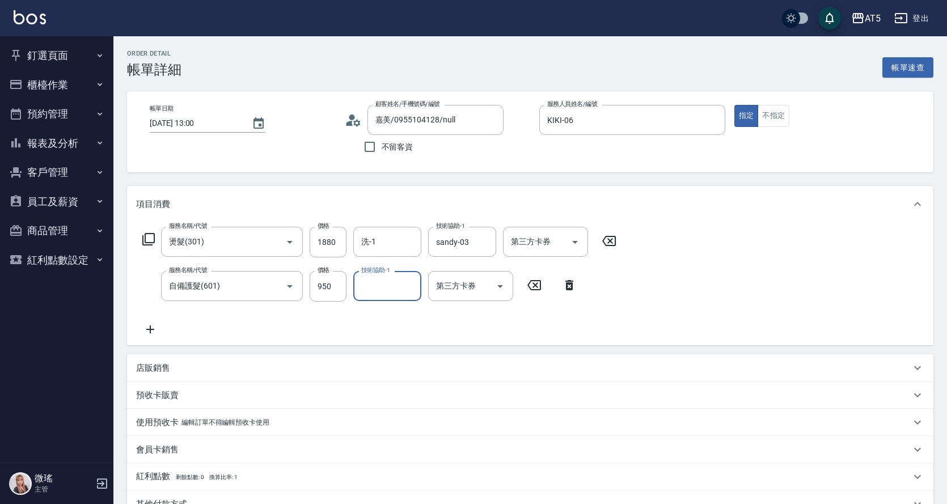
scroll to position [240, 0]
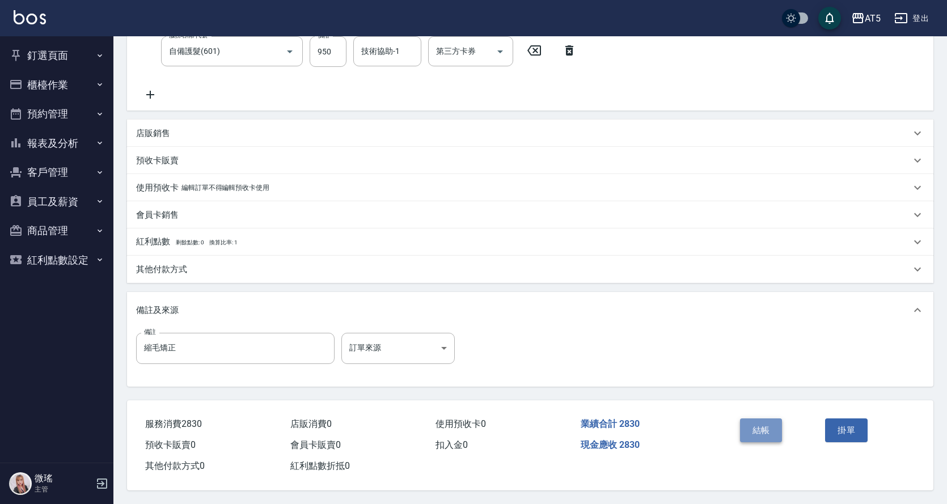
click at [755, 421] on button "結帳" at bounding box center [761, 430] width 43 height 24
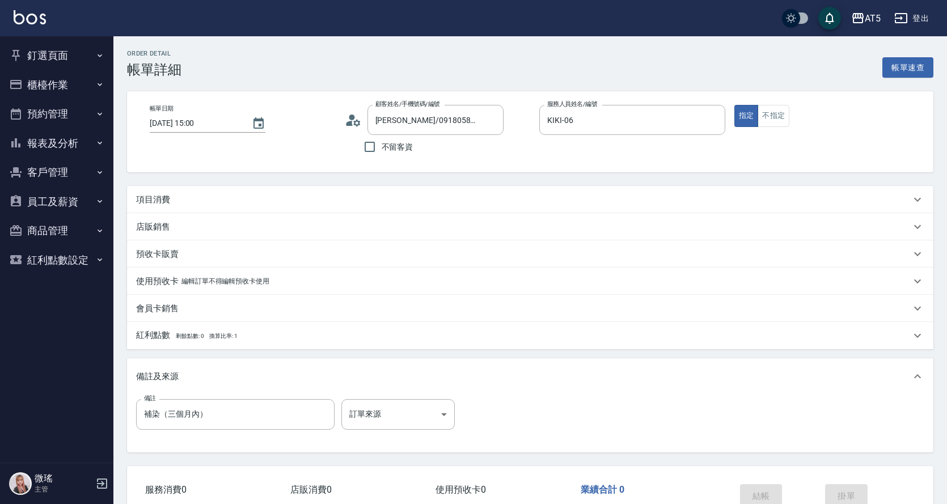
click at [262, 197] on div "項目消費" at bounding box center [523, 200] width 774 height 12
click at [191, 206] on div "項目消費" at bounding box center [530, 199] width 806 height 27
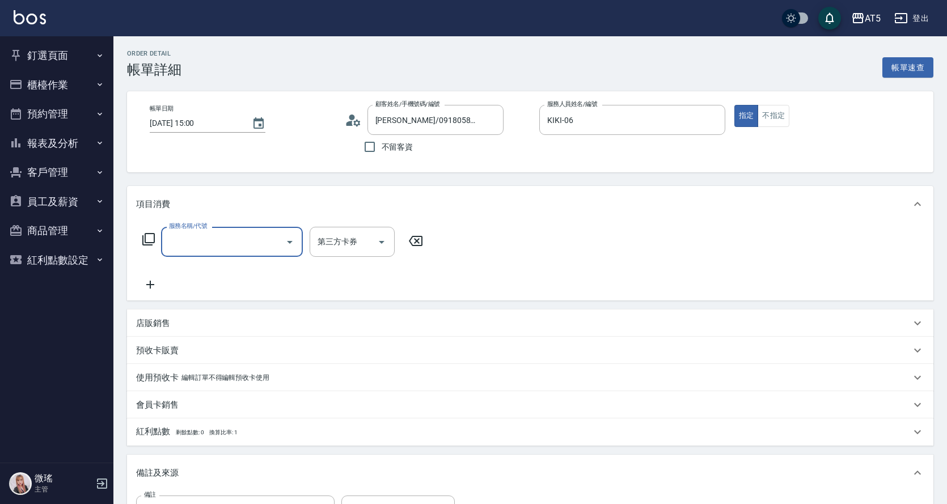
scroll to position [0, 0]
type input "染髮(501)"
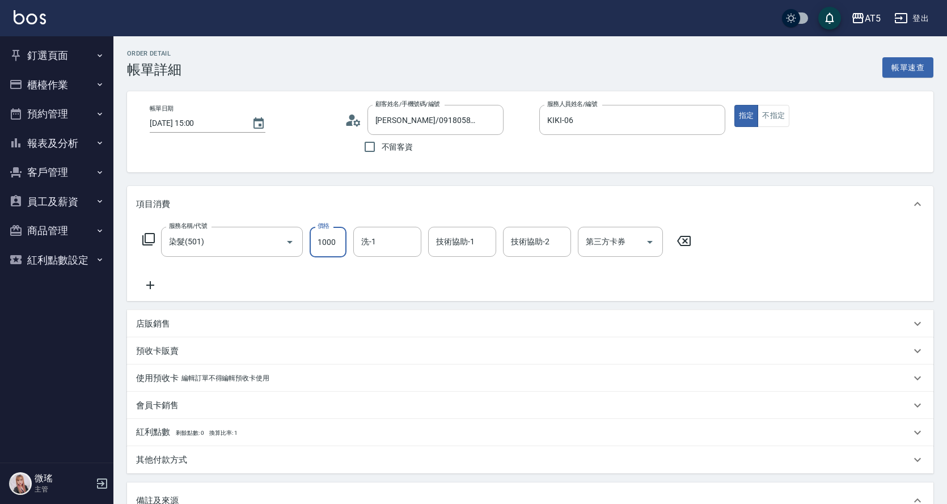
type input "0"
type input "150"
type input "10"
type input "1500"
type input "150"
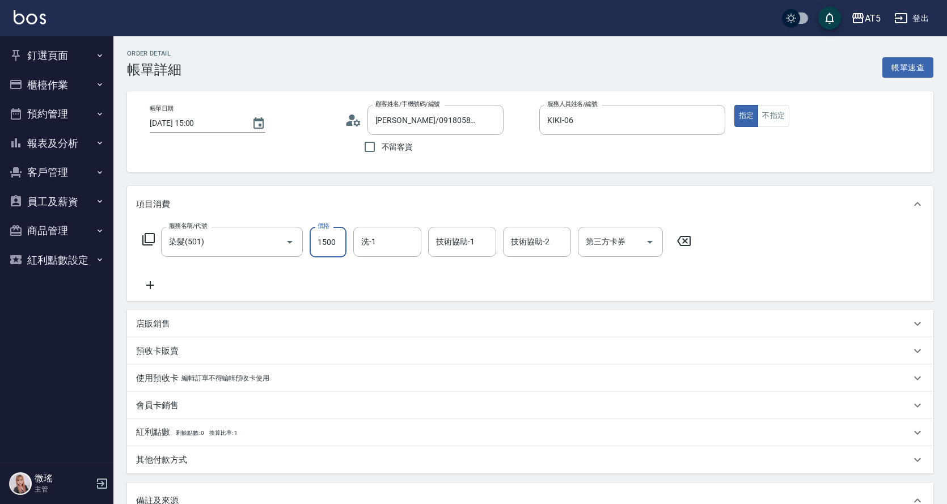
type input "1500"
type input "Coco-07"
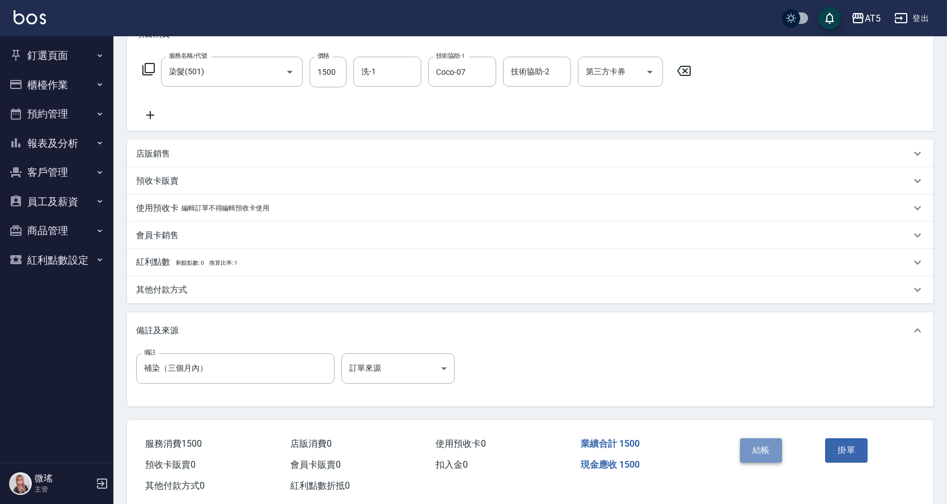
click at [774, 459] on button "結帳" at bounding box center [761, 450] width 43 height 24
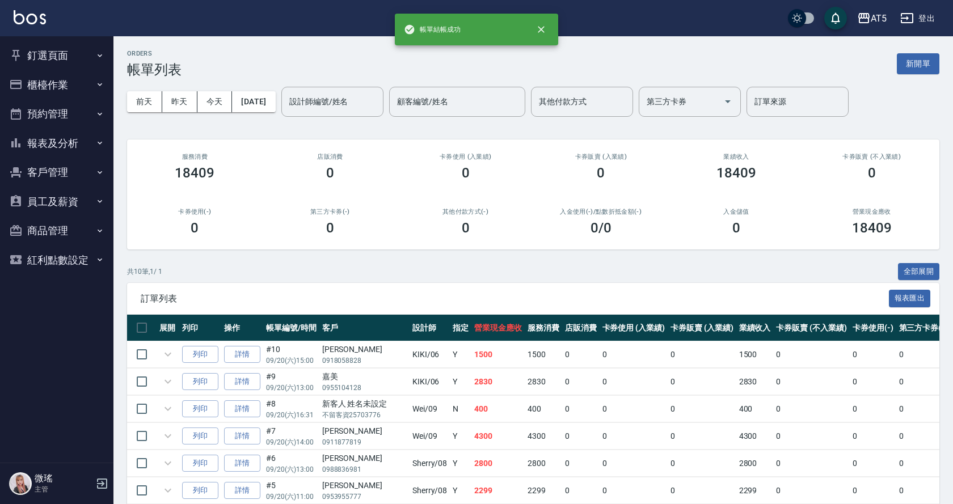
click at [70, 52] on button "釘選頁面" at bounding box center [57, 55] width 104 height 29
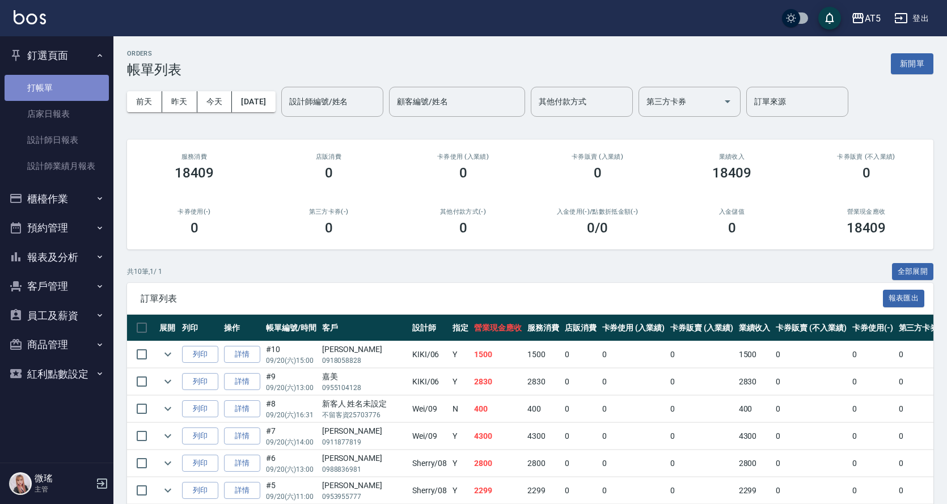
click at [65, 84] on link "打帳單" at bounding box center [57, 88] width 104 height 26
